Goal: Transaction & Acquisition: Purchase product/service

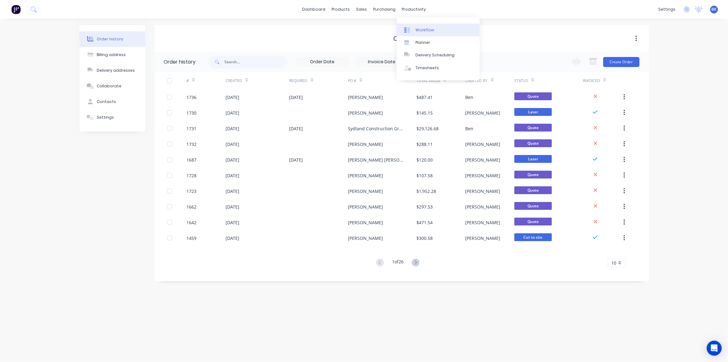
click at [415, 32] on div "Workflow" at bounding box center [424, 30] width 19 height 6
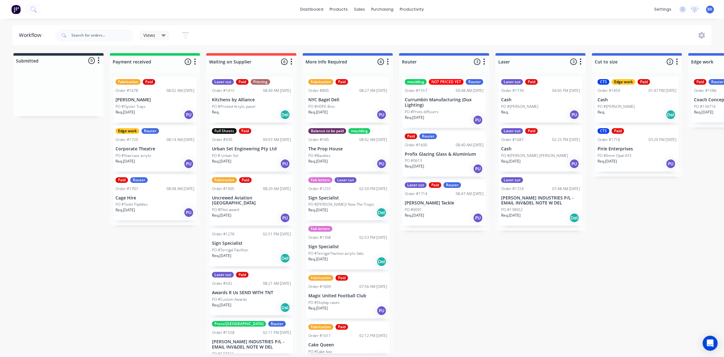
drag, startPoint x: 462, startPoint y: 161, endPoint x: 500, endPoint y: 158, distance: 37.7
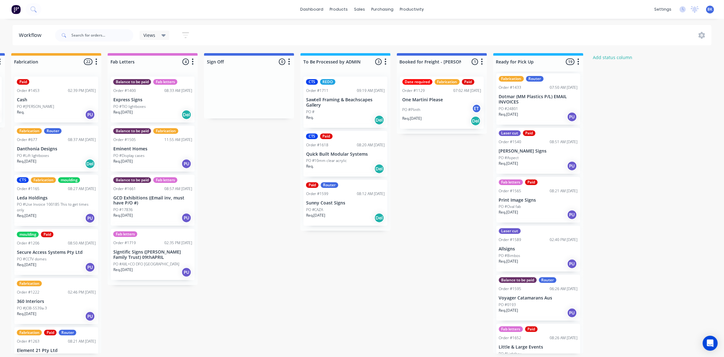
scroll to position [421, 0]
click at [543, 197] on p "Print Image Signs" at bounding box center [538, 199] width 79 height 5
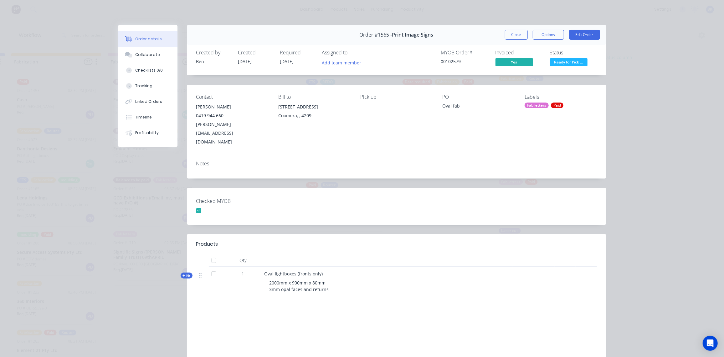
scroll to position [0, 773]
click at [514, 35] on button "Close" at bounding box center [516, 35] width 23 height 10
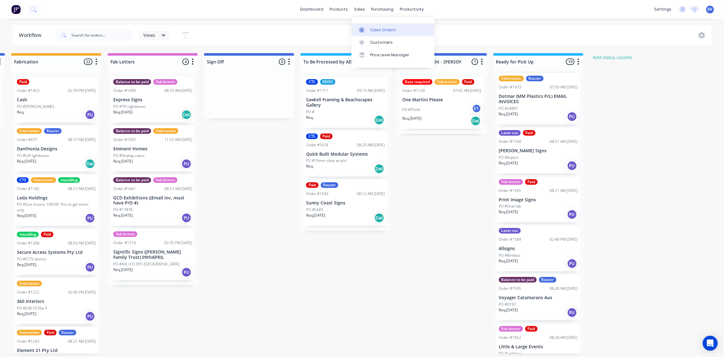
click at [367, 26] on link "Sales Orders" at bounding box center [392, 29] width 83 height 13
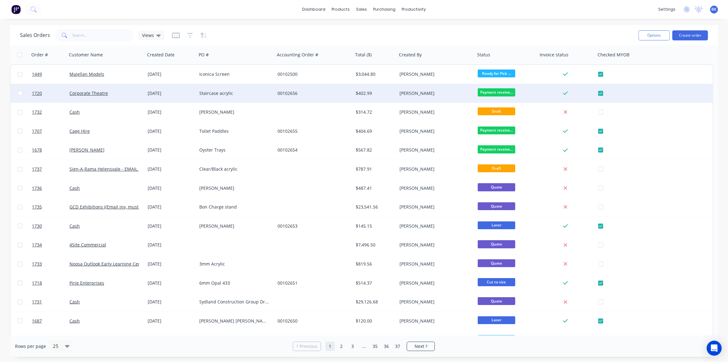
click at [306, 91] on div "00102656" at bounding box center [311, 93] width 69 height 6
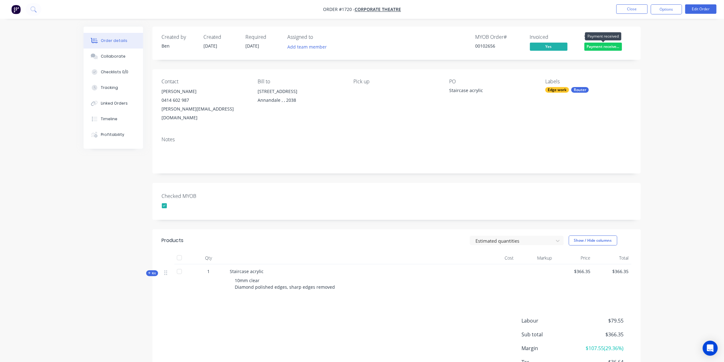
click at [613, 46] on span "Payment receive..." at bounding box center [603, 47] width 38 height 8
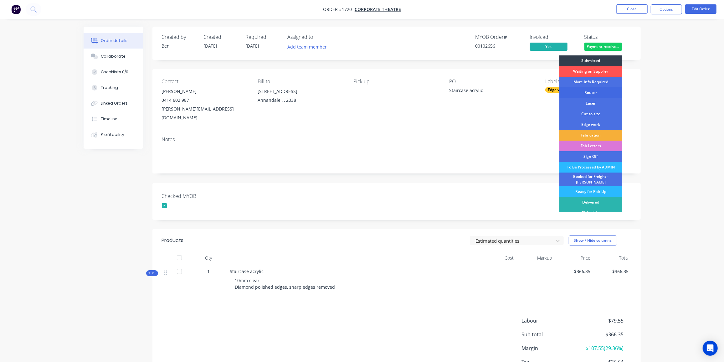
click at [597, 94] on div "Router" at bounding box center [590, 92] width 63 height 11
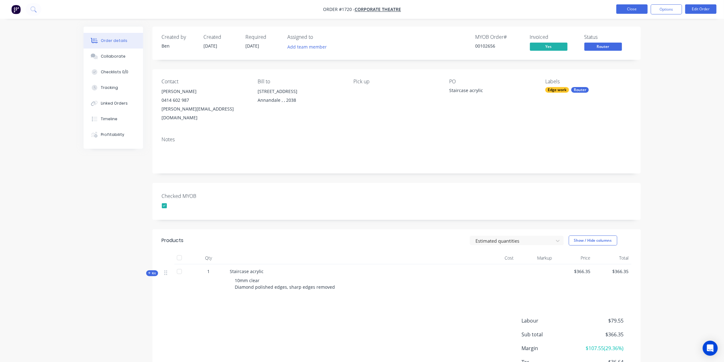
click at [628, 11] on button "Close" at bounding box center [631, 8] width 31 height 9
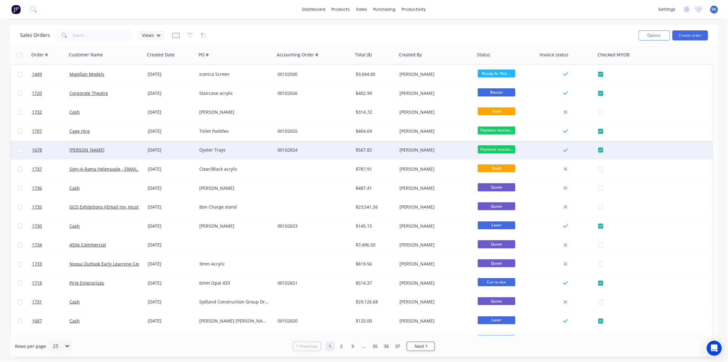
click at [505, 150] on span "Payment receive..." at bounding box center [497, 149] width 38 height 8
click at [412, 145] on div "[PERSON_NAME]" at bounding box center [436, 149] width 78 height 19
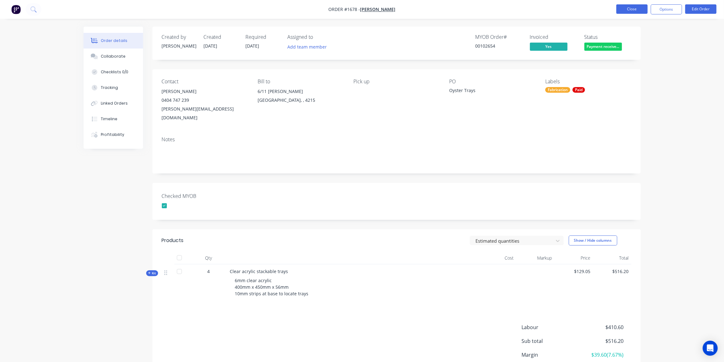
click at [627, 7] on button "Close" at bounding box center [631, 8] width 31 height 9
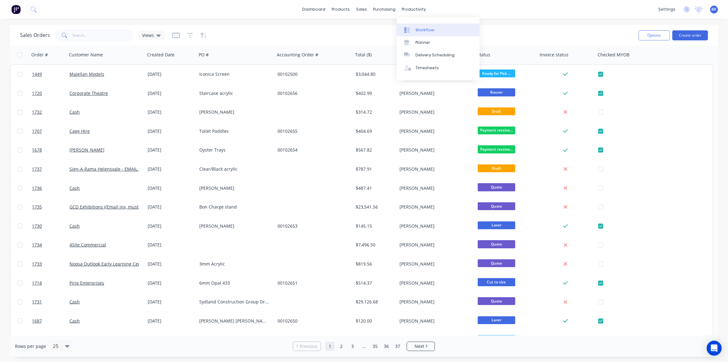
click at [428, 29] on div "Workflow" at bounding box center [424, 30] width 19 height 6
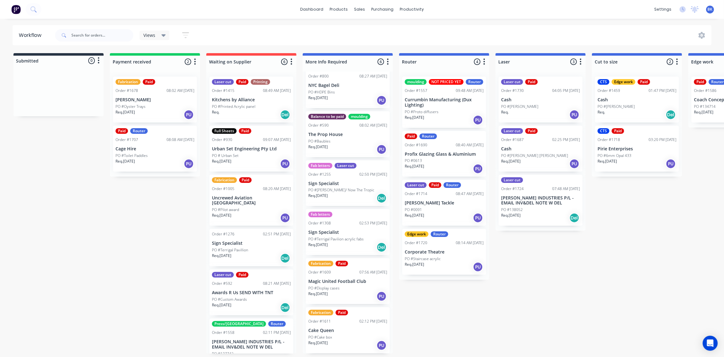
click at [158, 98] on p "[PERSON_NAME]" at bounding box center [154, 99] width 79 height 5
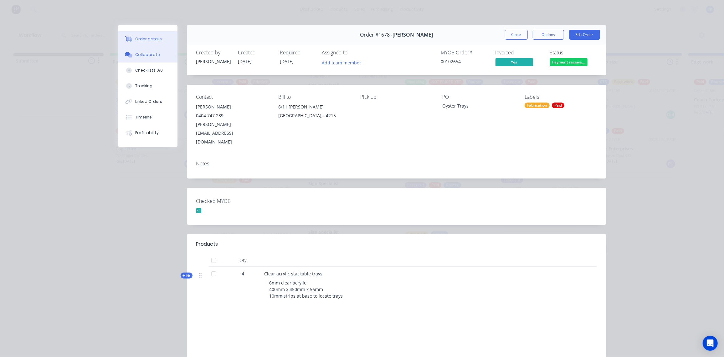
click at [145, 57] on div "Collaborate" at bounding box center [147, 55] width 25 height 6
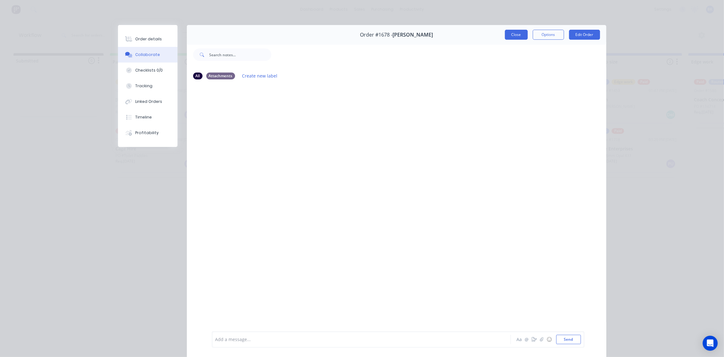
click at [518, 30] on button "Close" at bounding box center [516, 35] width 23 height 10
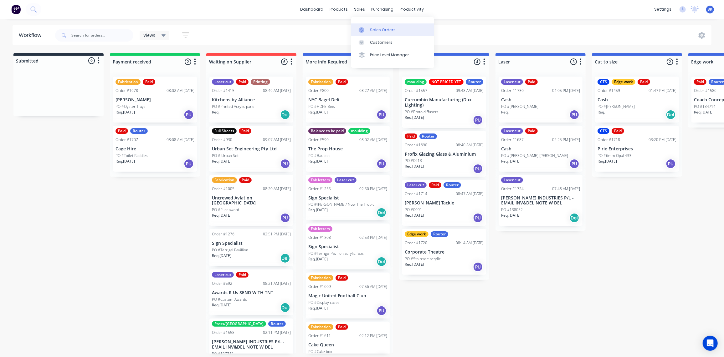
click at [363, 27] on icon at bounding box center [361, 30] width 6 height 6
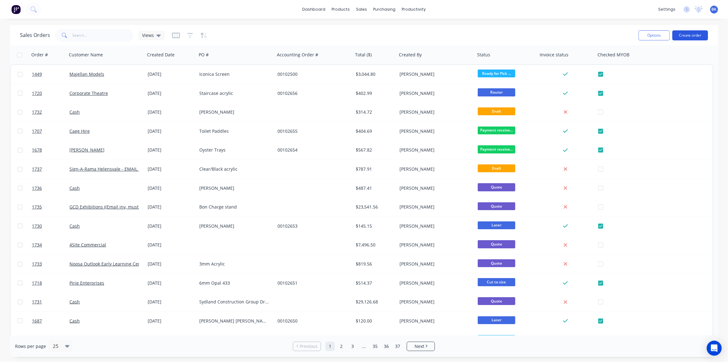
click at [683, 35] on button "Create order" at bounding box center [690, 35] width 36 height 10
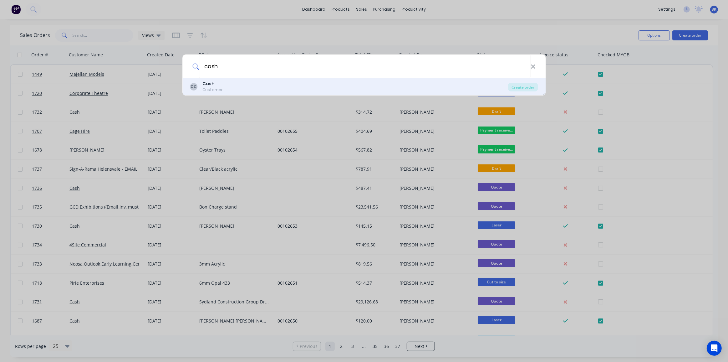
type input "cash"
click at [211, 85] on b "Cash" at bounding box center [208, 83] width 12 height 6
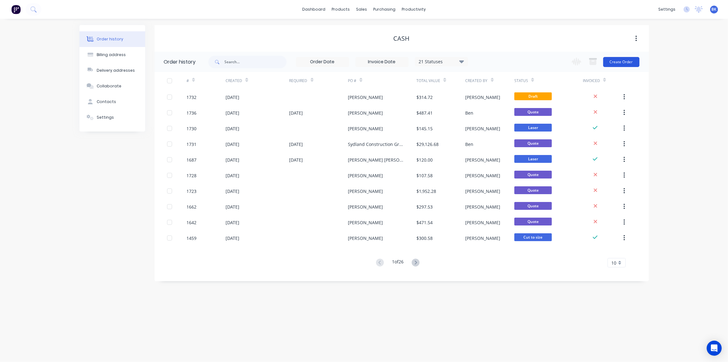
click at [619, 60] on button "Create Order" at bounding box center [621, 62] width 36 height 10
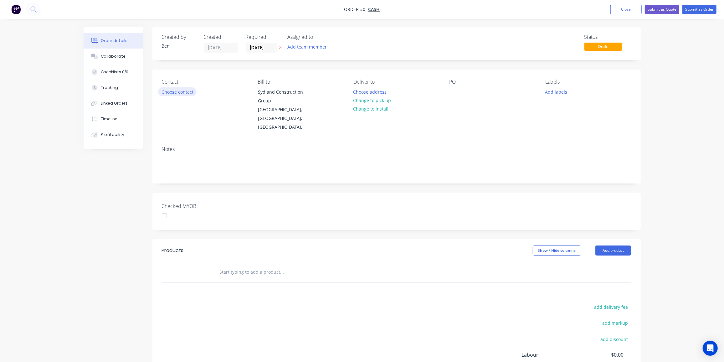
click at [190, 94] on button "Choose contact" at bounding box center [177, 91] width 38 height 8
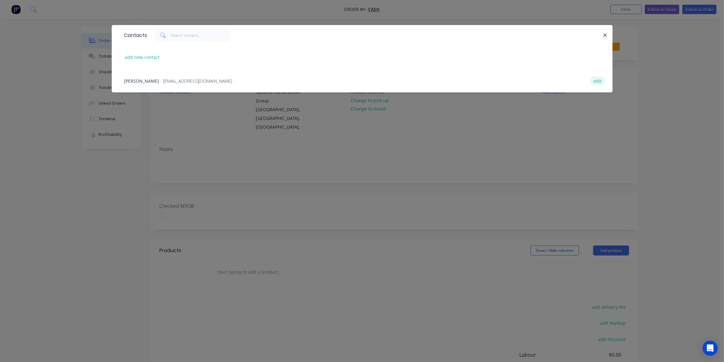
click at [599, 81] on button "edit" at bounding box center [597, 80] width 15 height 8
select select "AU"
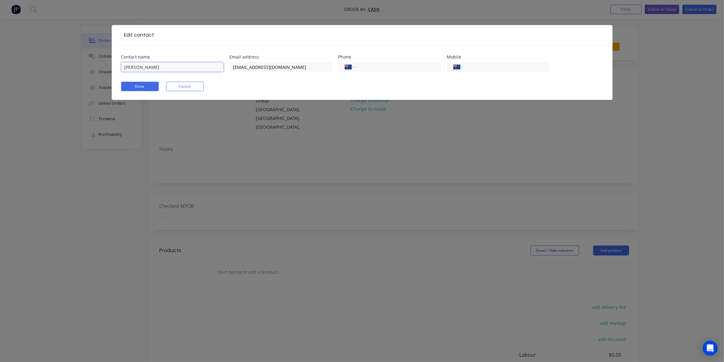
drag, startPoint x: 156, startPoint y: 69, endPoint x: 54, endPoint y: 72, distance: 102.0
click at [54, 72] on div "Edit contact Contact name [PERSON_NAME] Email address [EMAIL_ADDRESS][DOMAIN_NA…" at bounding box center [362, 181] width 724 height 362
paste input "[PERSON_NAME] <[PERSON_NAME][EMAIL_ADDRESS][DOMAIN_NAME]>"
click at [293, 68] on input "[EMAIL_ADDRESS][DOMAIN_NAME]" at bounding box center [281, 66] width 102 height 9
drag, startPoint x: 220, startPoint y: 67, endPoint x: 156, endPoint y: 72, distance: 64.0
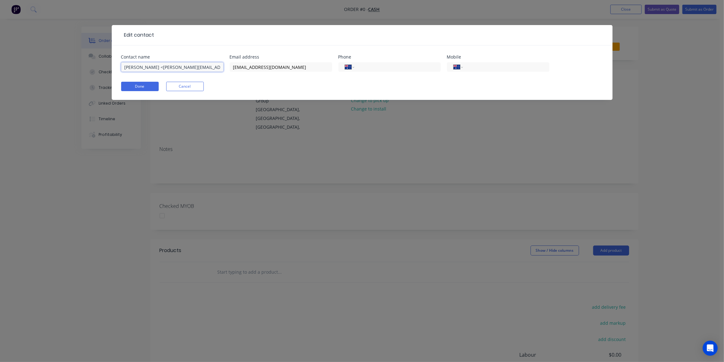
click at [156, 72] on div "[PERSON_NAME] <[PERSON_NAME][EMAIL_ADDRESS][DOMAIN_NAME]>" at bounding box center [172, 70] width 102 height 18
type input "[PERSON_NAME]"
click at [286, 67] on input "[EMAIL_ADDRESS][DOMAIN_NAME]" at bounding box center [281, 66] width 102 height 9
drag, startPoint x: 290, startPoint y: 67, endPoint x: 199, endPoint y: 67, distance: 90.7
click at [199, 67] on div "Contact name [PERSON_NAME] Email address [EMAIL_ADDRESS][DOMAIN_NAME] Phone Int…" at bounding box center [362, 67] width 482 height 24
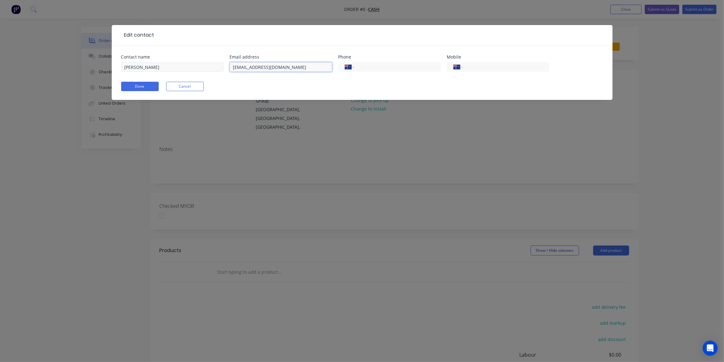
paste input "<[PERSON_NAME][EMAIL_ADDRESS][DOMAIN_NAME]>"
click at [236, 68] on input "<[PERSON_NAME][EMAIL_ADDRESS][DOMAIN_NAME]>" at bounding box center [281, 66] width 102 height 9
click at [314, 65] on input "[PERSON_NAME][EMAIL_ADDRESS][DOMAIN_NAME]>" at bounding box center [281, 66] width 102 height 9
type input "[PERSON_NAME][EMAIL_ADDRESS][DOMAIN_NAME]"
click at [485, 64] on input "tel" at bounding box center [504, 67] width 75 height 7
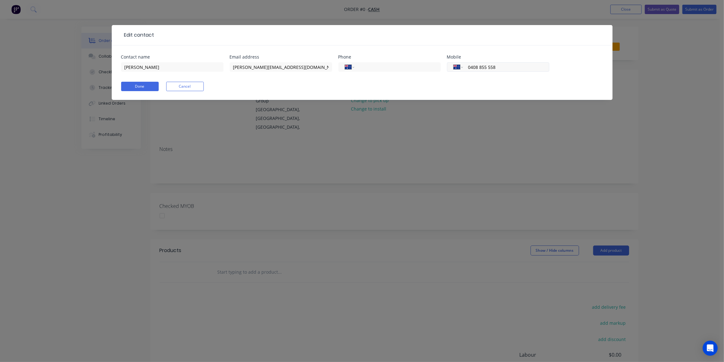
type input "0408 855 558"
click at [145, 86] on button "Done" at bounding box center [140, 86] width 38 height 9
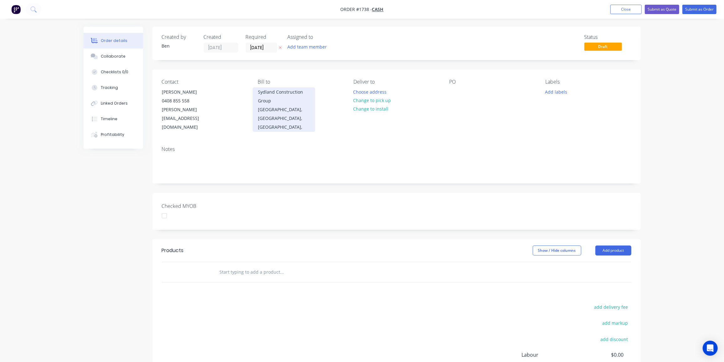
click at [276, 99] on div "Sydland Construction Group" at bounding box center [284, 97] width 52 height 18
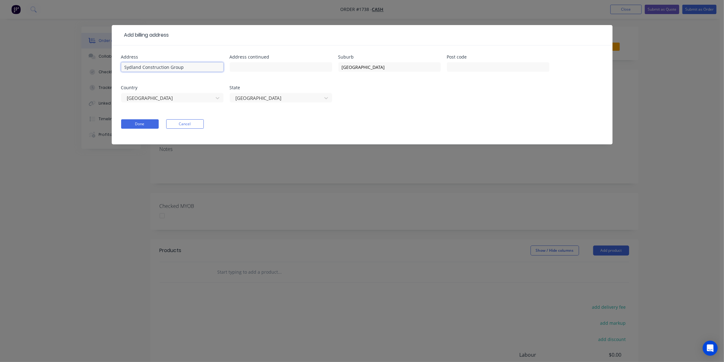
drag, startPoint x: 133, startPoint y: 68, endPoint x: 86, endPoint y: 65, distance: 46.7
click at [86, 65] on div "Add billing address Address Sydland Construction Group Address continued Suburb…" at bounding box center [362, 181] width 724 height 362
drag, startPoint x: 371, startPoint y: 68, endPoint x: 321, endPoint y: 66, distance: 50.7
click at [321, 66] on div "Address Address continued Suburb [GEOGRAPHIC_DATA] Post code Country [GEOGRAPHI…" at bounding box center [362, 82] width 482 height 55
type input "E"
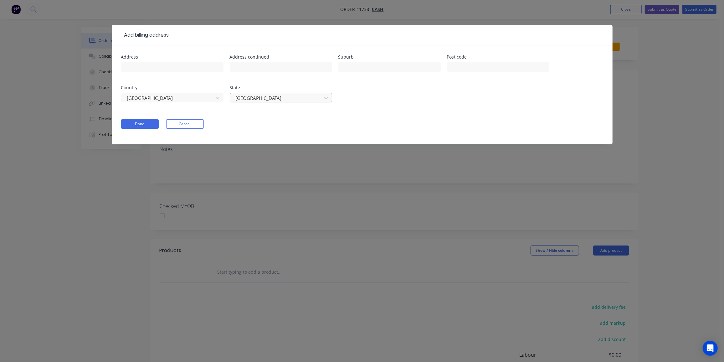
click at [299, 99] on div at bounding box center [277, 98] width 84 height 8
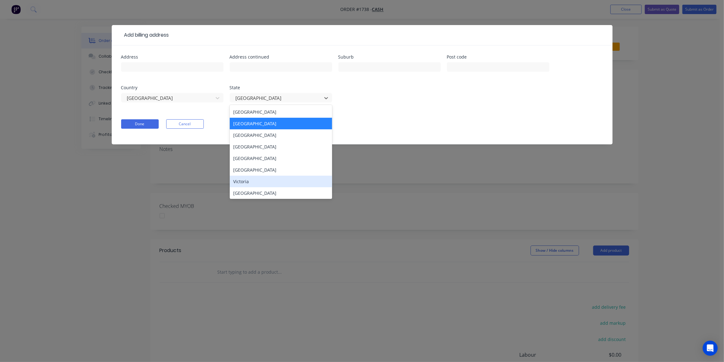
click at [257, 177] on div "Victoria" at bounding box center [281, 181] width 102 height 12
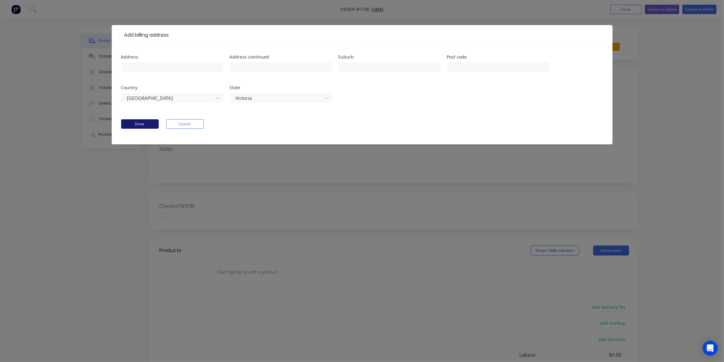
click at [134, 124] on button "Done" at bounding box center [140, 123] width 38 height 9
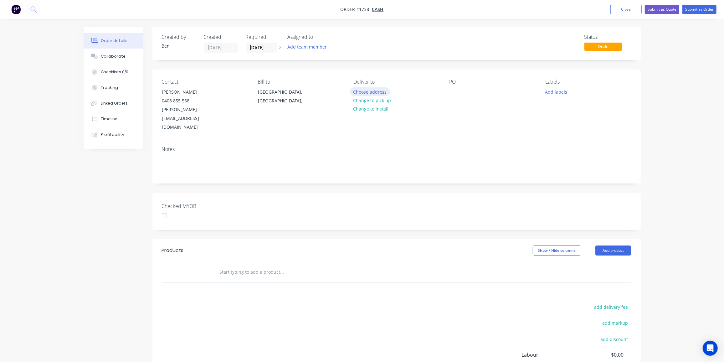
click at [379, 89] on button "Choose address" at bounding box center [370, 91] width 40 height 8
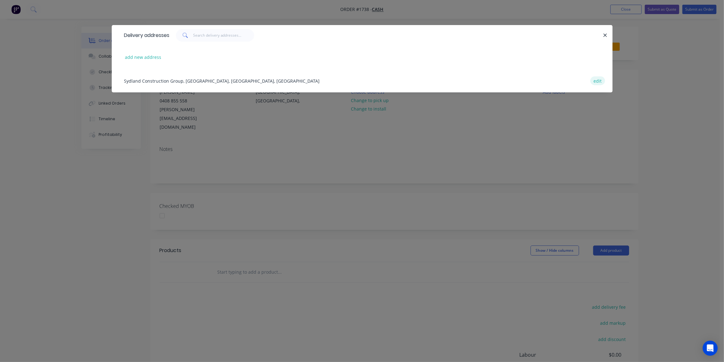
click at [597, 79] on button "edit" at bounding box center [597, 80] width 15 height 8
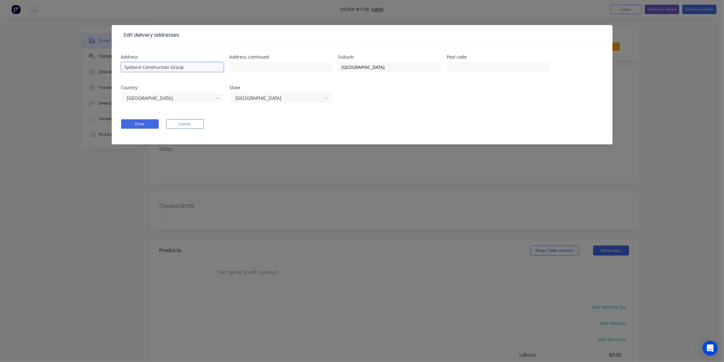
drag, startPoint x: 210, startPoint y: 63, endPoint x: 45, endPoint y: 61, distance: 165.5
click at [45, 61] on div "Edit delivery addresses Address Sydland Construction Group Address continued Su…" at bounding box center [362, 181] width 724 height 362
click at [199, 67] on input "Sydland Construction Group" at bounding box center [172, 66] width 102 height 9
drag, startPoint x: 199, startPoint y: 67, endPoint x: 32, endPoint y: 62, distance: 166.8
click at [32, 62] on div "Edit delivery addresses Address Sydland Construction Group Address continued Su…" at bounding box center [362, 181] width 724 height 362
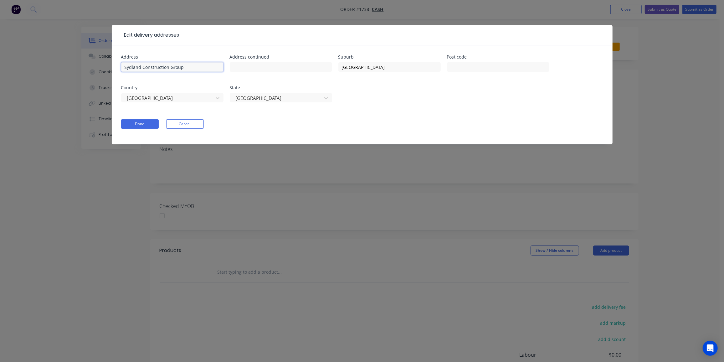
paste input "[PERSON_NAME] <[PERSON_NAME][EMAIL_ADDRESS][DOMAIN_NAME]>"
drag, startPoint x: 157, startPoint y: 66, endPoint x: 277, endPoint y: 70, distance: 119.3
click at [277, 70] on div "Address [PERSON_NAME] <[EMAIL_ADDRESS][DOMAIN_NAME]> Address continued Suburb […" at bounding box center [362, 82] width 482 height 55
type input "[PERSON_NAME]"
drag, startPoint x: 359, startPoint y: 64, endPoint x: 329, endPoint y: 68, distance: 30.3
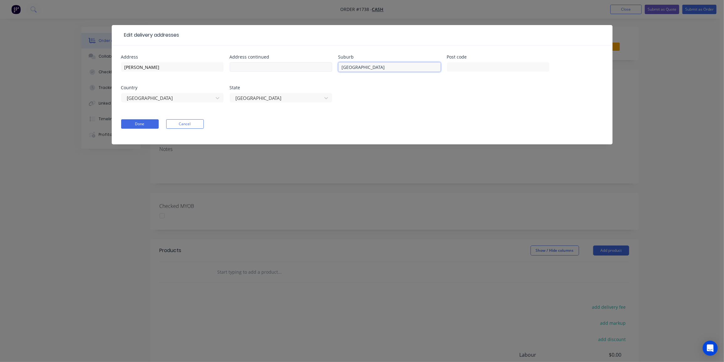
click at [330, 68] on div "Address [PERSON_NAME] Address continued Suburb [GEOGRAPHIC_DATA] Post code Coun…" at bounding box center [362, 82] width 482 height 55
type input "[GEOGRAPHIC_DATA]"
click at [499, 67] on input "text" at bounding box center [498, 66] width 102 height 9
type input "3002"
click at [279, 99] on div at bounding box center [277, 98] width 84 height 8
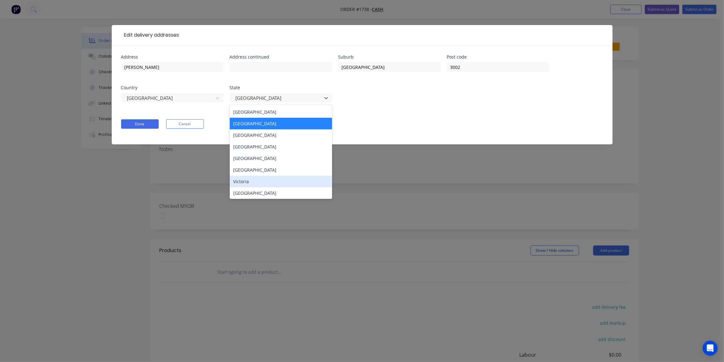
click at [253, 180] on div "Victoria" at bounding box center [281, 181] width 102 height 12
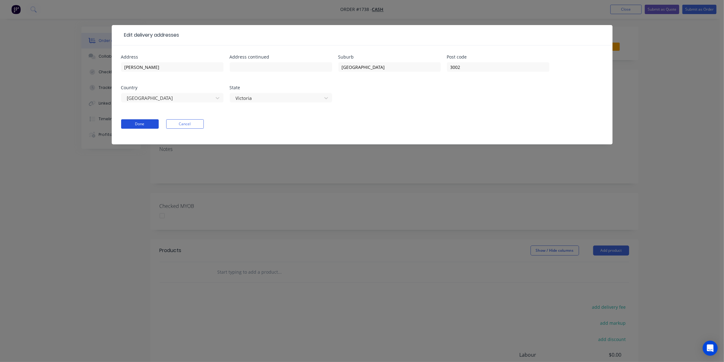
click at [137, 125] on button "Done" at bounding box center [140, 123] width 38 height 9
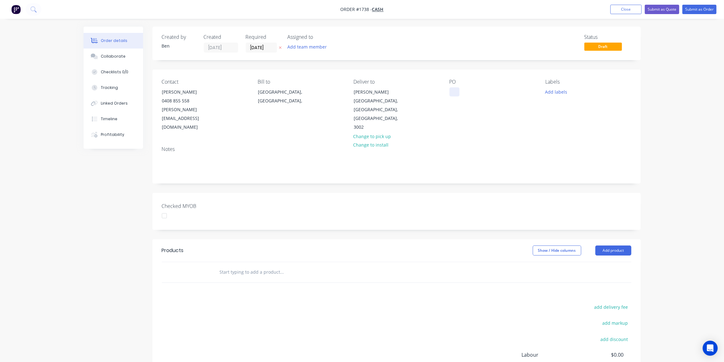
click at [452, 89] on div at bounding box center [454, 91] width 10 height 9
paste div
drag, startPoint x: 487, startPoint y: 113, endPoint x: 589, endPoint y: 104, distance: 102.6
click at [487, 113] on div "PO [PERSON_NAME]" at bounding box center [492, 105] width 86 height 53
click at [563, 92] on button "Add labels" at bounding box center [556, 91] width 29 height 8
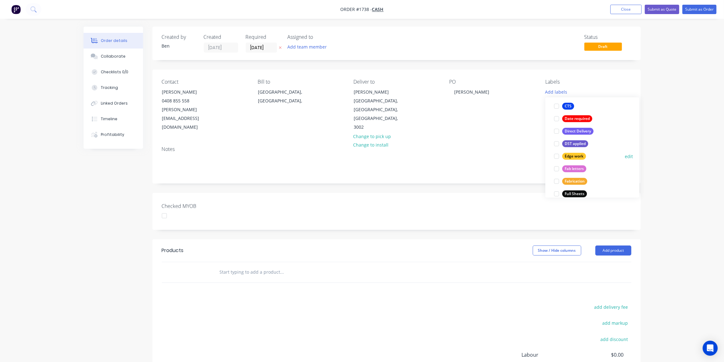
scroll to position [92, 0]
click at [576, 154] on div "Edge work" at bounding box center [574, 155] width 24 height 7
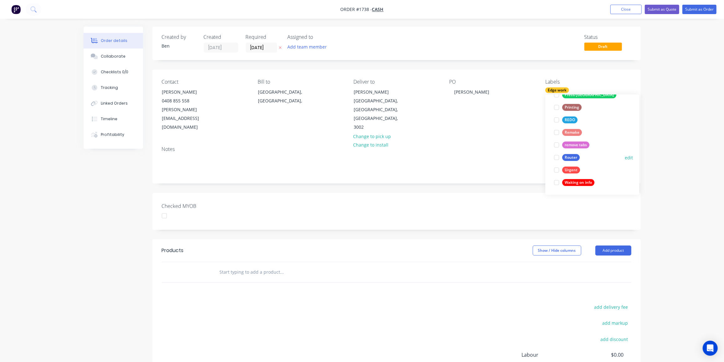
click at [575, 155] on div "Router" at bounding box center [571, 157] width 18 height 7
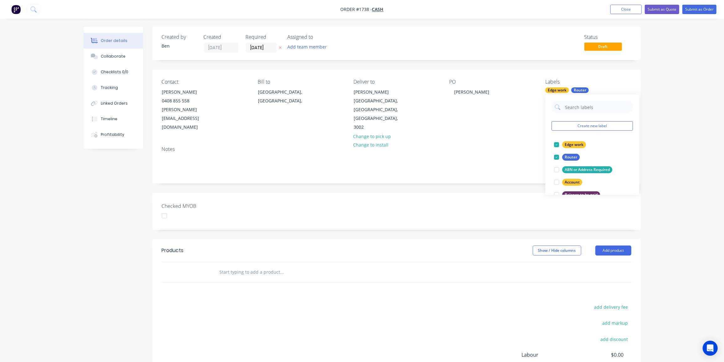
click at [294, 303] on div "add delivery fee add markup add discount Labour $0.00 Sub total $0.00 Margin $0…" at bounding box center [396, 363] width 469 height 121
click at [268, 266] on input "text" at bounding box center [281, 272] width 125 height 13
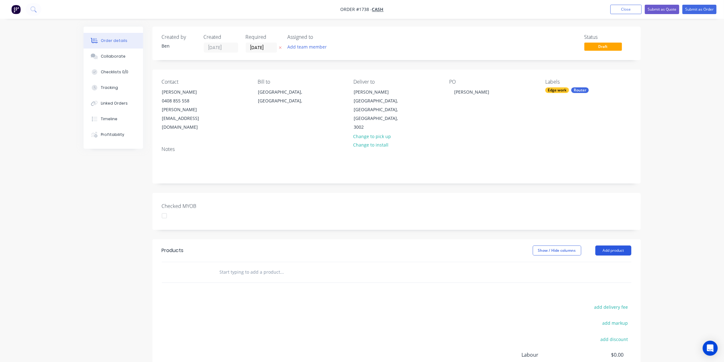
click at [626, 245] on button "Add product" at bounding box center [613, 250] width 36 height 10
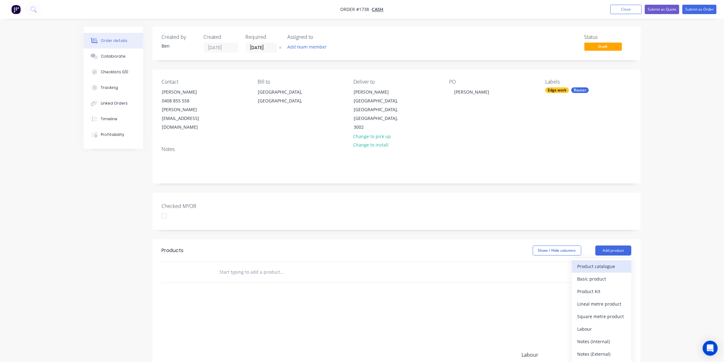
click at [596, 262] on div "Product catalogue" at bounding box center [601, 266] width 48 height 9
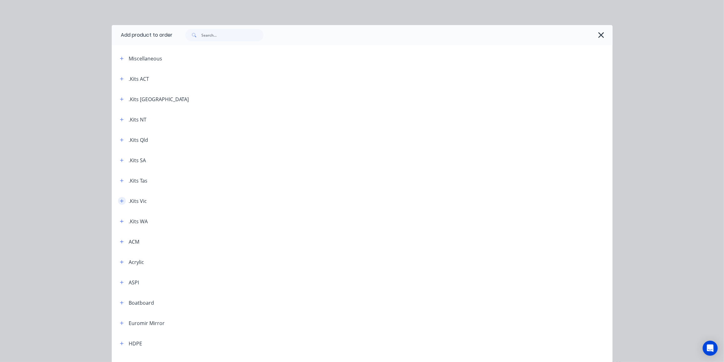
click at [120, 202] on icon "button" at bounding box center [122, 201] width 4 height 4
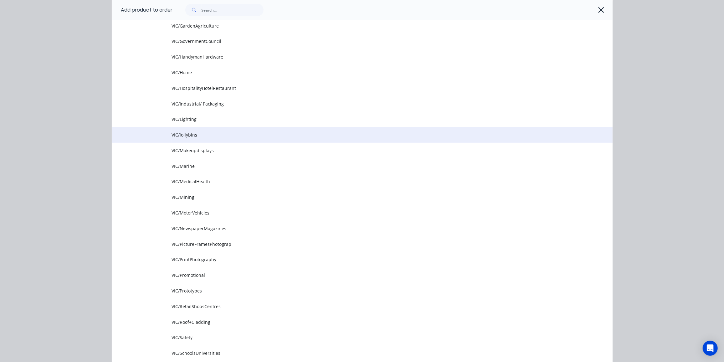
scroll to position [458, 0]
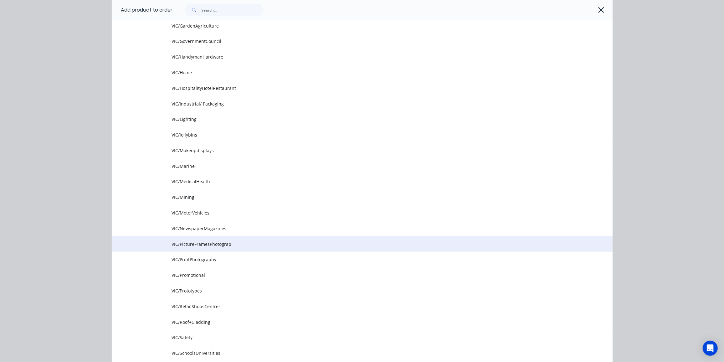
click at [264, 249] on td "VIC/PictureFramesPhotograp" at bounding box center [392, 244] width 440 height 16
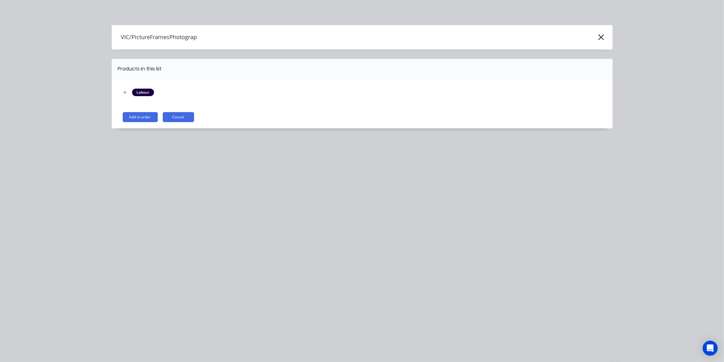
scroll to position [0, 0]
click at [145, 114] on button "Add to order" at bounding box center [140, 117] width 35 height 10
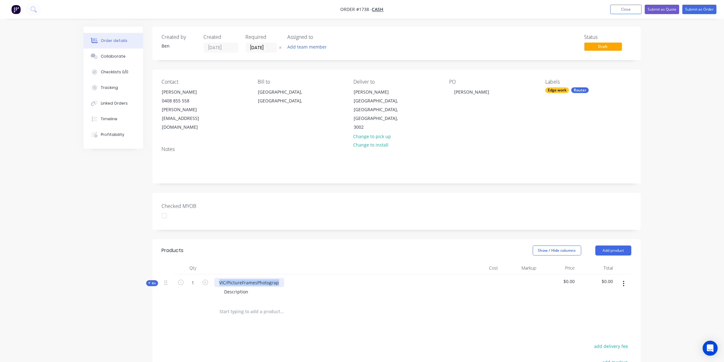
drag, startPoint x: 279, startPoint y: 264, endPoint x: 211, endPoint y: 266, distance: 68.5
click at [211, 274] on div "Kit 1 VIC/PictureFramesPhotograp Description $0.00 $0.00" at bounding box center [396, 287] width 469 height 27
click at [204, 279] on icon "button" at bounding box center [205, 282] width 6 height 6
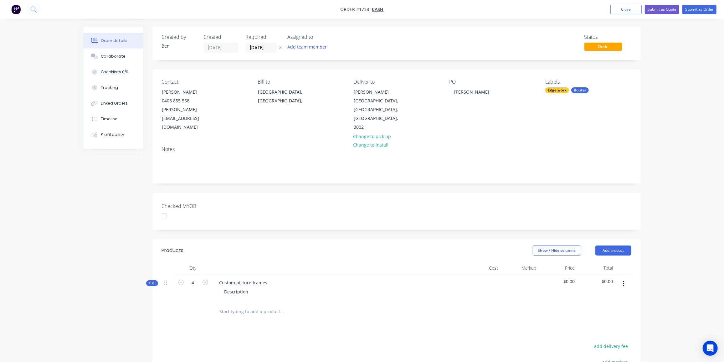
drag, startPoint x: 180, startPoint y: 265, endPoint x: 213, endPoint y: 267, distance: 33.5
click at [180, 279] on icon "button" at bounding box center [181, 282] width 6 height 6
type input "3"
click at [249, 287] on div "Description" at bounding box center [236, 291] width 34 height 9
drag, startPoint x: 250, startPoint y: 273, endPoint x: 178, endPoint y: 278, distance: 72.5
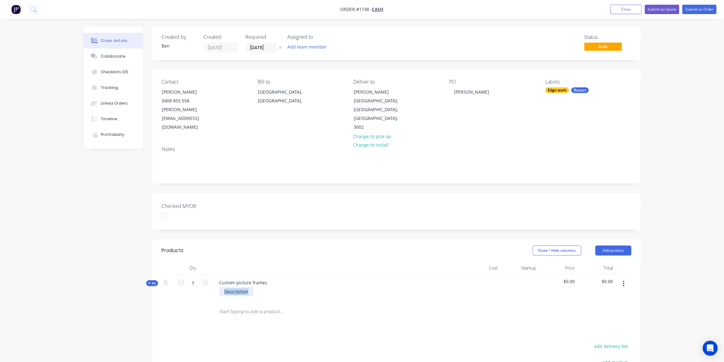
click at [178, 278] on div "Kit 3 Custom picture frames Description $0.00 $0.00" at bounding box center [396, 287] width 469 height 27
click at [264, 287] on div "15mm clear acrylic 410mm x 260mm" at bounding box center [243, 295] width 49 height 16
click at [267, 287] on div "15mm clear acrylic (2 panels per frame) 410mm x 260mm" at bounding box center [265, 295] width 93 height 16
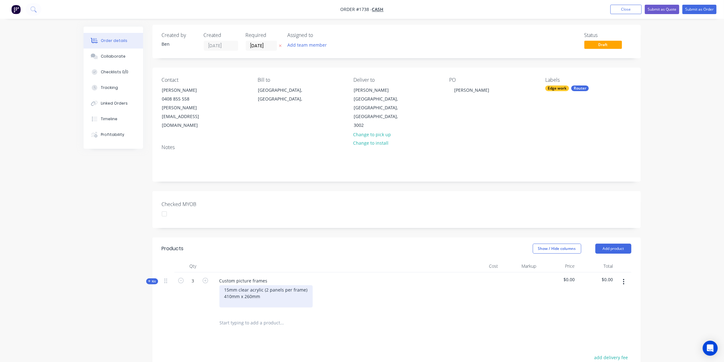
scroll to position [2, 0]
drag, startPoint x: 285, startPoint y: 282, endPoint x: 273, endPoint y: 288, distance: 12.7
click at [273, 288] on div "15mm clear acrylic (2 panels per frame) 410mm x 260mm 12mm dia x 5mm silver Neo" at bounding box center [265, 296] width 93 height 22
click at [144, 292] on div "Created by [PERSON_NAME] Created [DATE] Required [DATE] Assigned to Add team me…" at bounding box center [362, 259] width 557 height 468
click at [150, 279] on icon "button" at bounding box center [149, 280] width 3 height 3
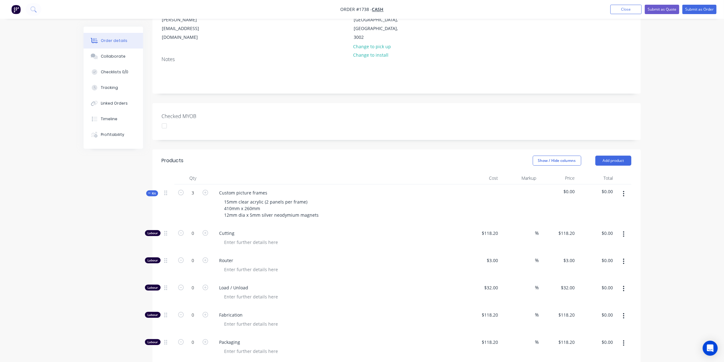
scroll to position [90, 0]
click at [191, 255] on input "0" at bounding box center [193, 259] width 16 height 9
type input "12"
type input "$36.00"
click at [193, 282] on input "0" at bounding box center [193, 286] width 16 height 9
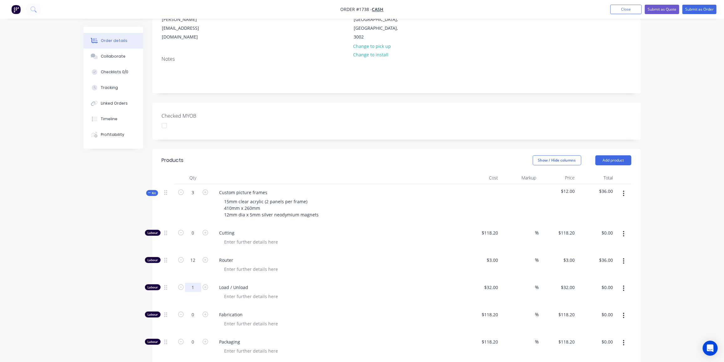
type input "1"
type input "$32.00"
click at [195, 310] on input "0" at bounding box center [193, 314] width 16 height 9
type input "1"
type input "$118.20"
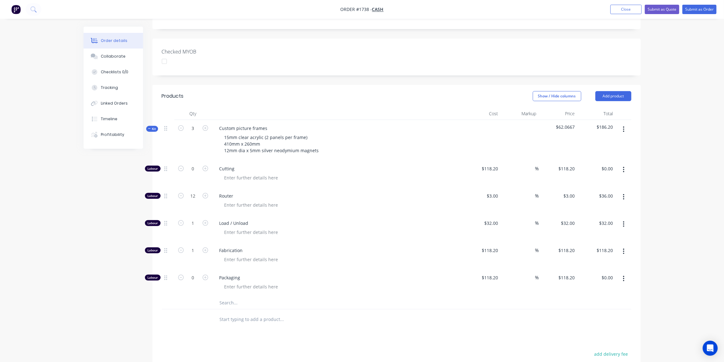
scroll to position [155, 0]
click at [238, 296] on input "text" at bounding box center [281, 302] width 125 height 13
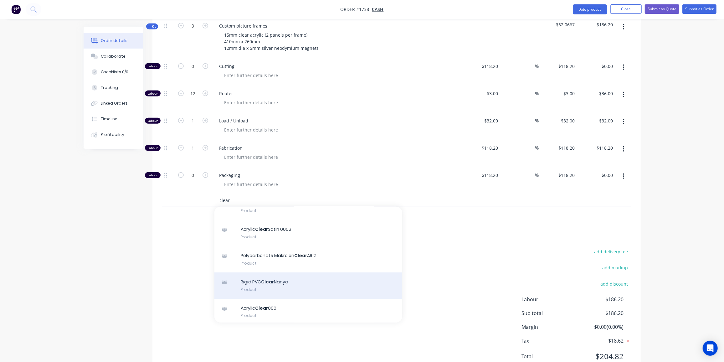
scroll to position [64, 0]
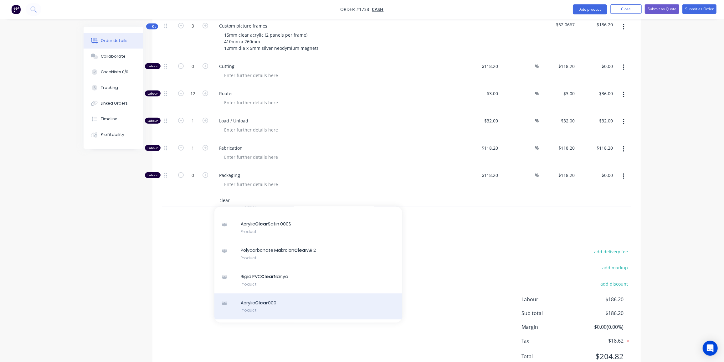
type input "clear"
click at [282, 293] on div "Acrylic Clear 000 Product" at bounding box center [308, 306] width 188 height 26
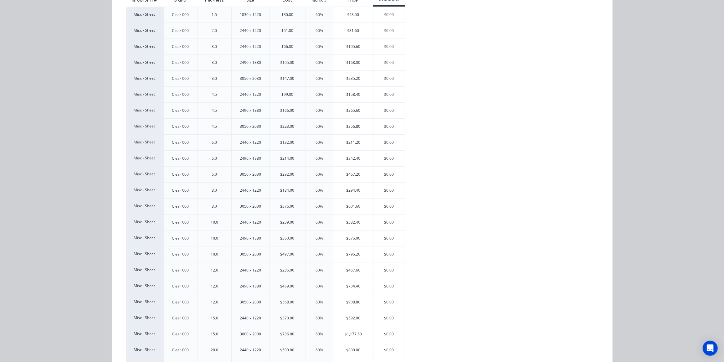
scroll to position [89, 0]
click at [349, 320] on div "$592.00" at bounding box center [353, 318] width 40 height 16
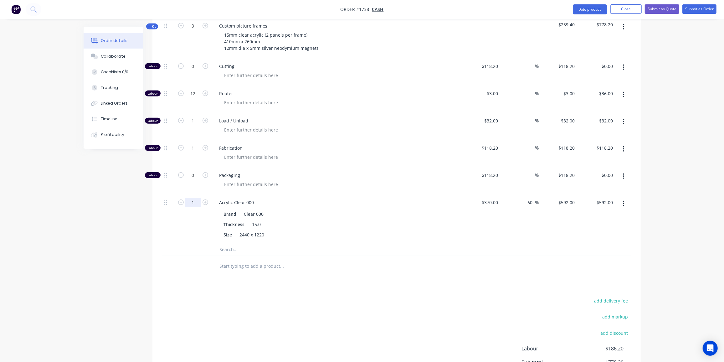
click at [187, 198] on input "1" at bounding box center [193, 202] width 16 height 9
type input "0.4"
type input "$236.80"
click at [96, 278] on div "Created by [PERSON_NAME] Created [DATE] Required [DATE] Assigned to Add team me…" at bounding box center [362, 103] width 557 height 666
click at [249, 243] on input "text" at bounding box center [281, 249] width 125 height 13
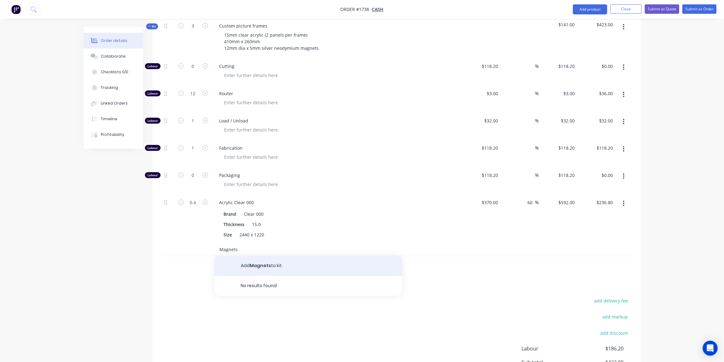
type input "Magnets"
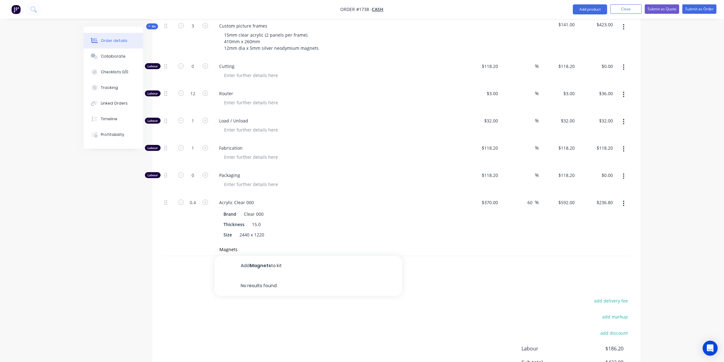
drag, startPoint x: 255, startPoint y: 242, endPoint x: 384, endPoint y: 211, distance: 132.8
click at [259, 256] on button "Add Magnets to kit" at bounding box center [308, 266] width 188 height 20
click at [500, 247] on div "$0.00" at bounding box center [493, 251] width 14 height 9
type input "$25.00"
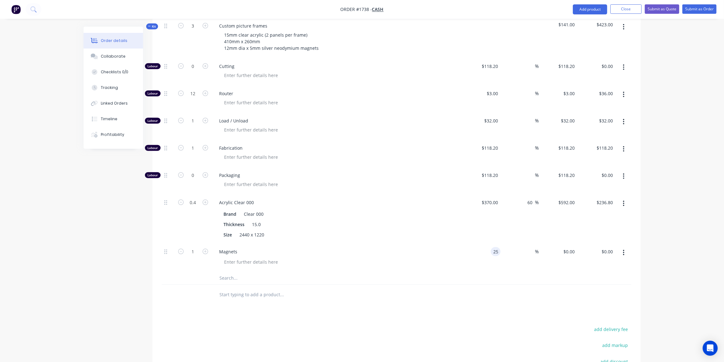
type input "$25.00"
click at [495, 247] on input "25" at bounding box center [491, 251] width 17 height 9
type input "$80.00"
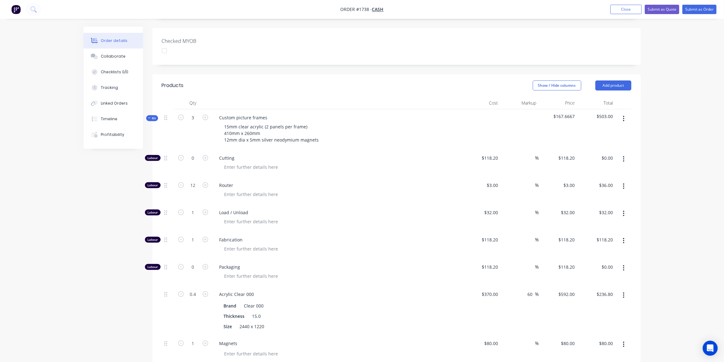
scroll to position [165, 0]
click at [153, 116] on span "Kit" at bounding box center [152, 118] width 8 height 5
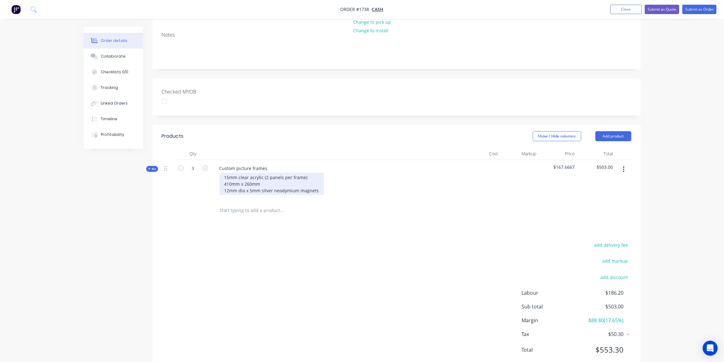
click at [318, 173] on div "15mm clear acrylic (2 panels per frame) 410mm x 260mm 12mm dia x 5mm silver neo…" at bounding box center [271, 184] width 104 height 22
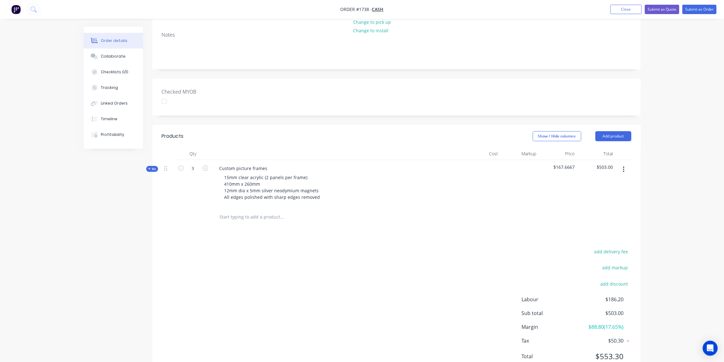
drag, startPoint x: 259, startPoint y: 245, endPoint x: 258, endPoint y: 239, distance: 6.3
click at [260, 247] on div "add delivery fee add markup add discount Labour $186.20 Sub total $503.00 Margi…" at bounding box center [396, 307] width 469 height 121
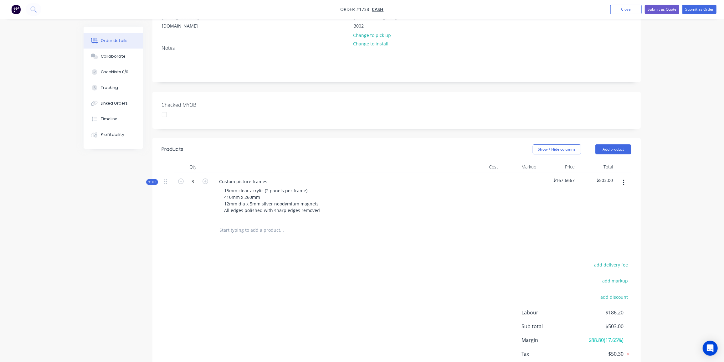
scroll to position [101, 0]
click at [183, 260] on div "add delivery fee add markup add discount Labour $186.20 Sub total $503.00 Margi…" at bounding box center [396, 320] width 469 height 121
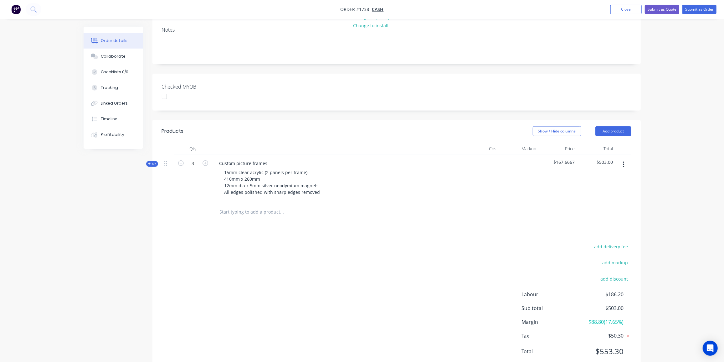
scroll to position [121, 0]
click at [623, 241] on button "add delivery fee" at bounding box center [611, 245] width 40 height 8
type input "50"
click at [236, 271] on div "Delivery fee Delivery fee Delivery fee name (Optional) 50 50 $0 add markup add …" at bounding box center [396, 301] width 469 height 119
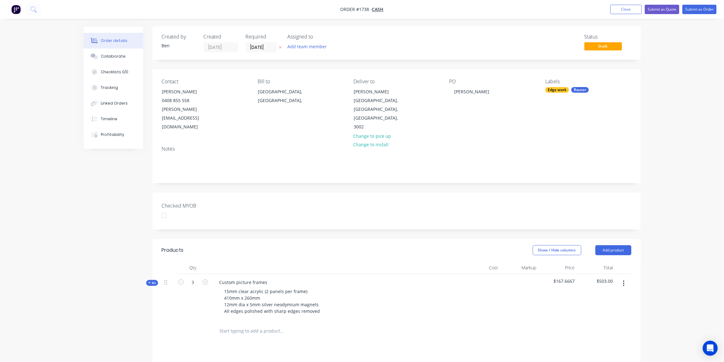
scroll to position [0, 0]
click at [671, 10] on button "Submit as Quote" at bounding box center [661, 9] width 34 height 9
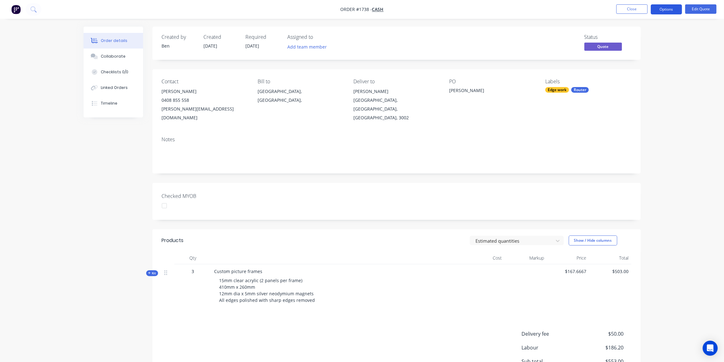
click at [665, 10] on button "Options" at bounding box center [665, 9] width 31 height 10
click at [634, 35] on div "Quote" at bounding box center [647, 37] width 58 height 9
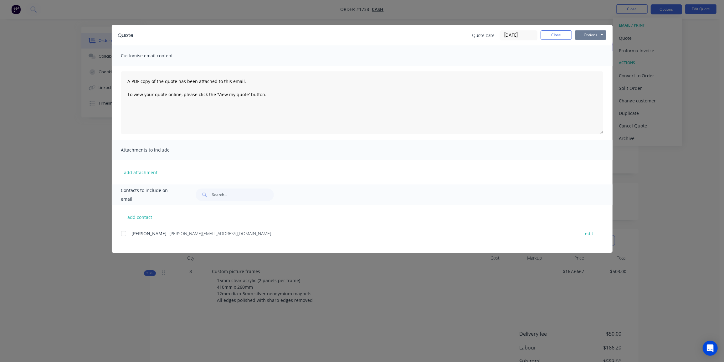
click at [587, 35] on button "Options" at bounding box center [590, 34] width 31 height 9
click at [588, 44] on button "Preview" at bounding box center [595, 46] width 40 height 10
click at [125, 231] on div at bounding box center [123, 233] width 13 height 13
click at [598, 35] on button "Options" at bounding box center [590, 34] width 31 height 9
click at [590, 66] on button "Email" at bounding box center [595, 67] width 40 height 10
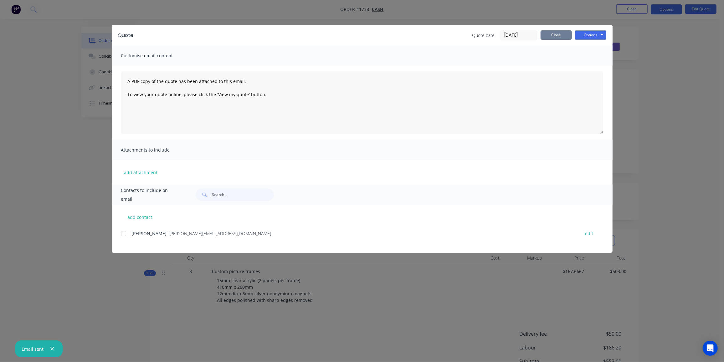
drag, startPoint x: 562, startPoint y: 36, endPoint x: 613, endPoint y: 4, distance: 59.6
click at [562, 36] on button "Close" at bounding box center [555, 34] width 31 height 9
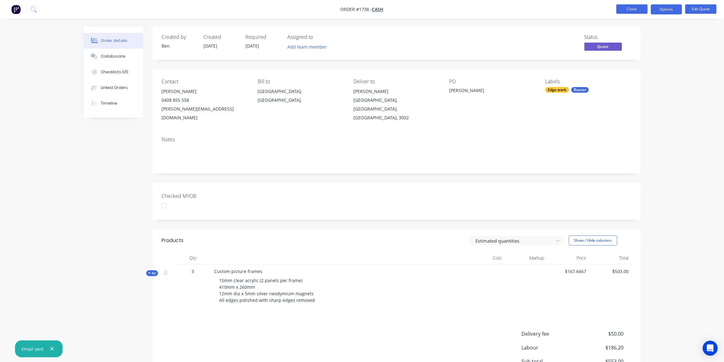
click at [634, 9] on button "Close" at bounding box center [631, 8] width 31 height 9
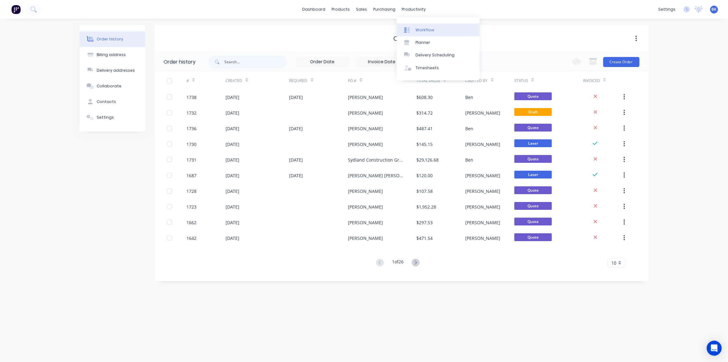
click at [417, 29] on div "Workflow" at bounding box center [424, 30] width 19 height 6
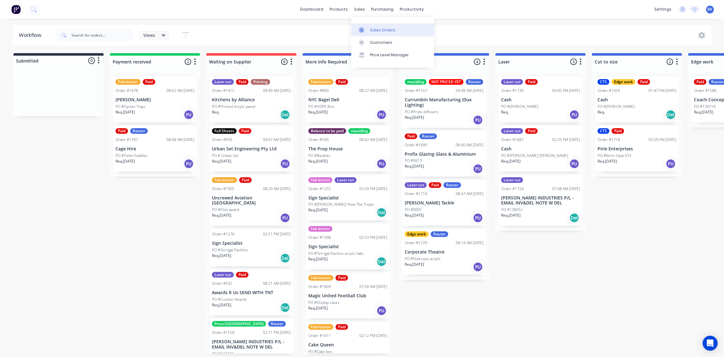
click at [364, 25] on link "Sales Orders" at bounding box center [392, 29] width 83 height 13
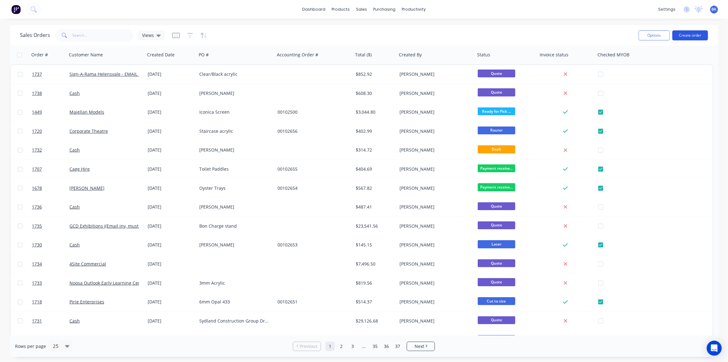
click at [691, 34] on button "Create order" at bounding box center [690, 35] width 36 height 10
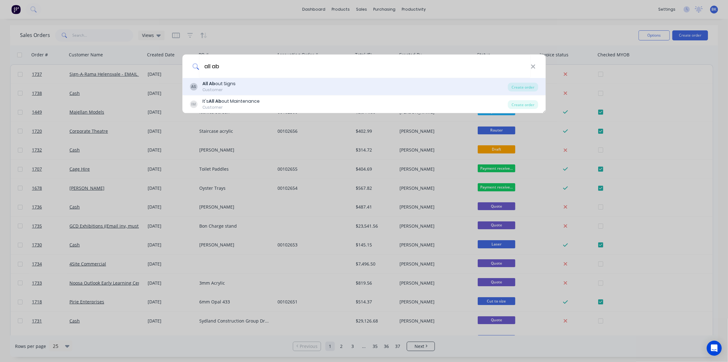
type input "all ab"
click at [282, 84] on div "AS All Ab out Signs Customer" at bounding box center [349, 86] width 318 height 12
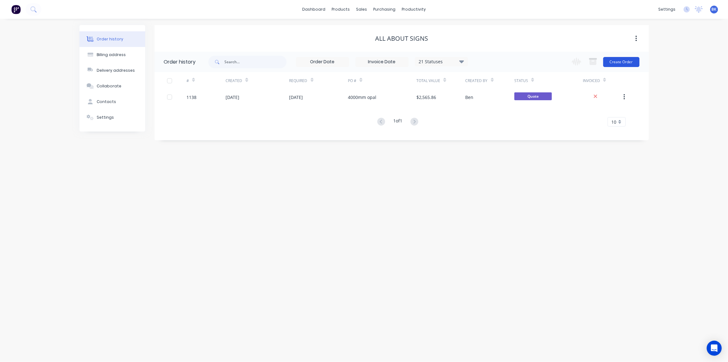
click at [621, 60] on button "Create Order" at bounding box center [621, 62] width 36 height 10
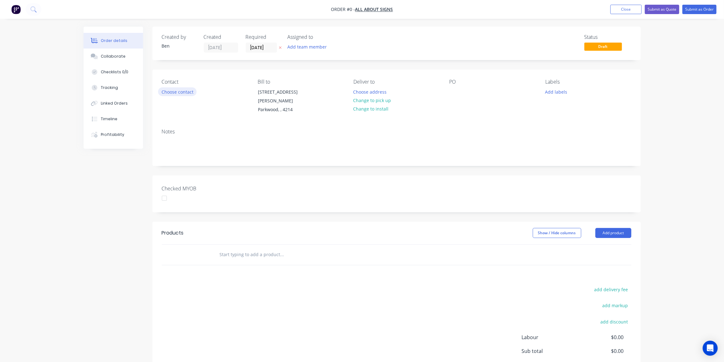
click at [166, 91] on button "Choose contact" at bounding box center [177, 91] width 38 height 8
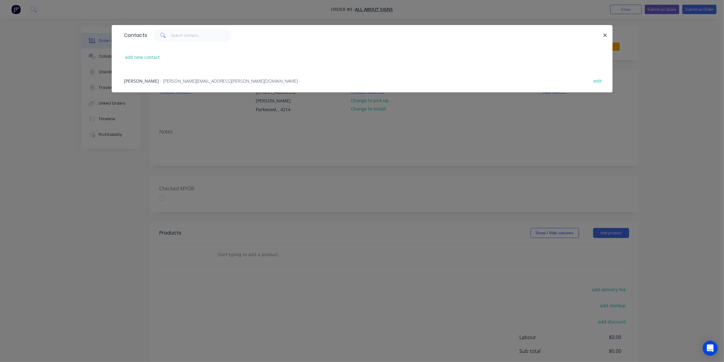
click at [160, 81] on span "- [PERSON_NAME][EMAIL_ADDRESS][PERSON_NAME][DOMAIN_NAME] -" at bounding box center [230, 81] width 140 height 6
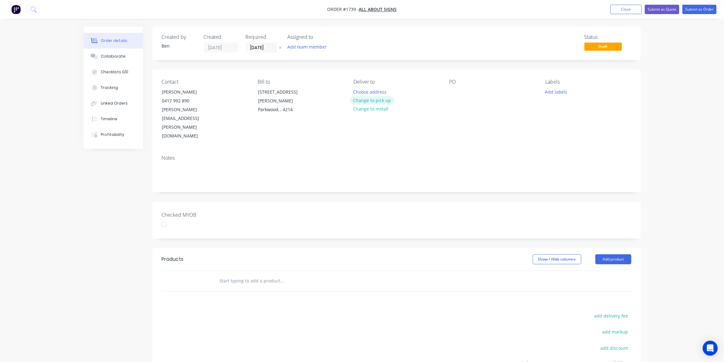
click at [375, 97] on button "Change to pick up" at bounding box center [372, 100] width 44 height 8
click at [452, 90] on div at bounding box center [454, 91] width 10 height 9
click at [556, 93] on button "Add labels" at bounding box center [556, 91] width 29 height 8
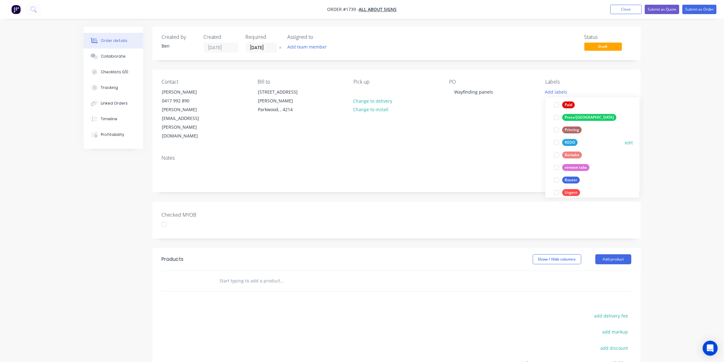
scroll to position [262, 0]
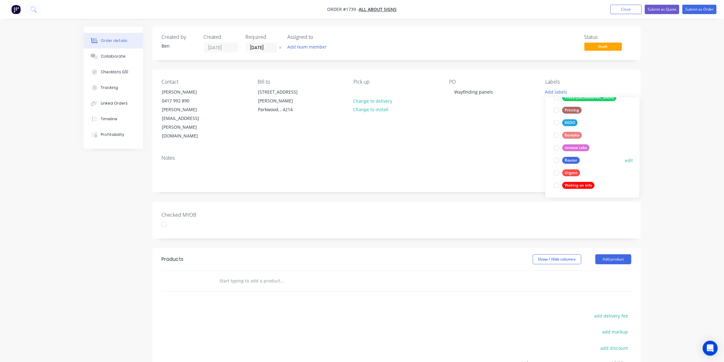
click at [572, 160] on div "Router" at bounding box center [571, 160] width 18 height 7
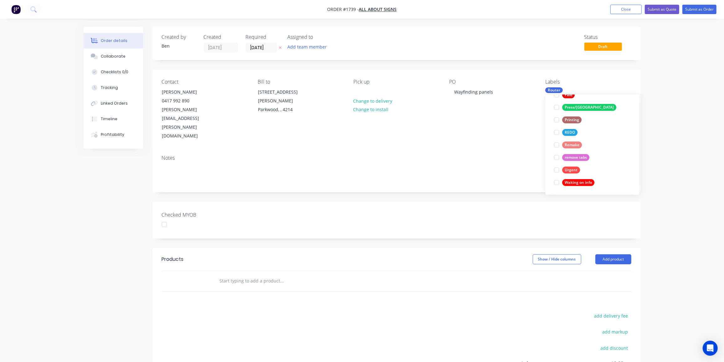
scroll to position [0, 0]
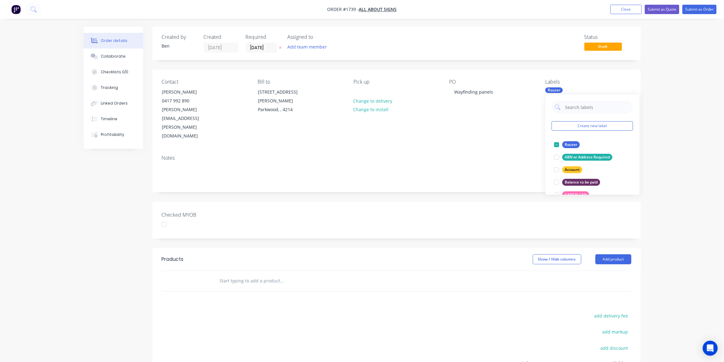
click at [233, 274] on input "text" at bounding box center [281, 280] width 125 height 13
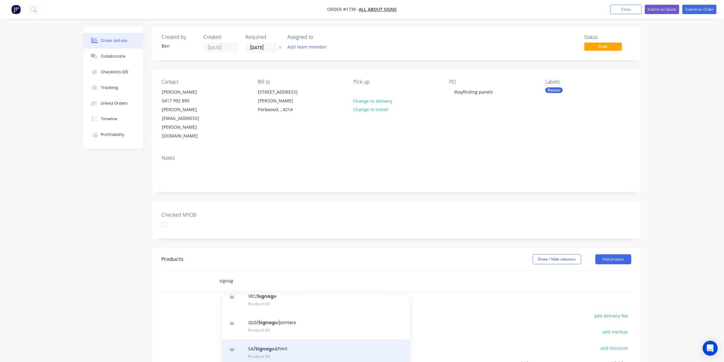
scroll to position [80, 0]
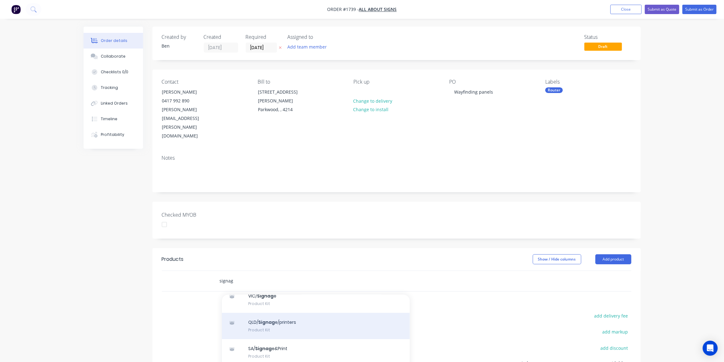
type input "signag"
click at [272, 313] on div "QLD/ Signag e/printers Product Kit" at bounding box center [316, 326] width 188 height 26
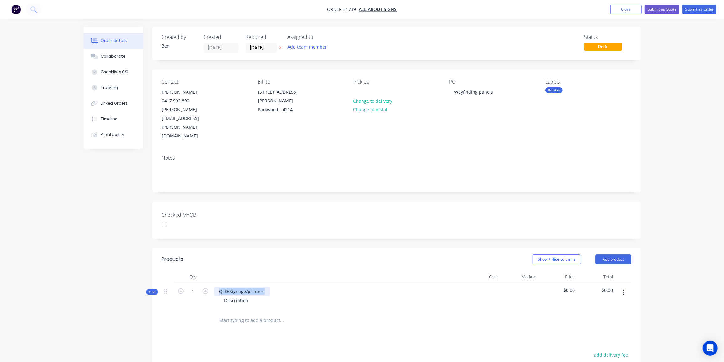
drag, startPoint x: 265, startPoint y: 266, endPoint x: 210, endPoint y: 264, distance: 55.4
click at [210, 283] on div "Kit 1 QLD/Signage/printers Description $0.00 $0.00" at bounding box center [396, 296] width 469 height 27
drag, startPoint x: 247, startPoint y: 275, endPoint x: 221, endPoint y: 275, distance: 26.0
click at [221, 296] on div "Description" at bounding box center [236, 300] width 34 height 9
paste div
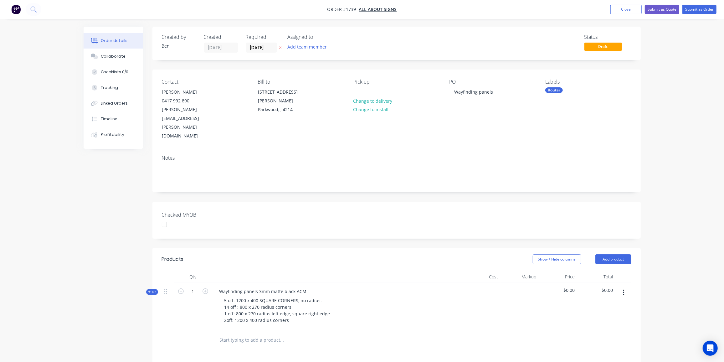
click at [151, 289] on span "Kit" at bounding box center [152, 291] width 8 height 5
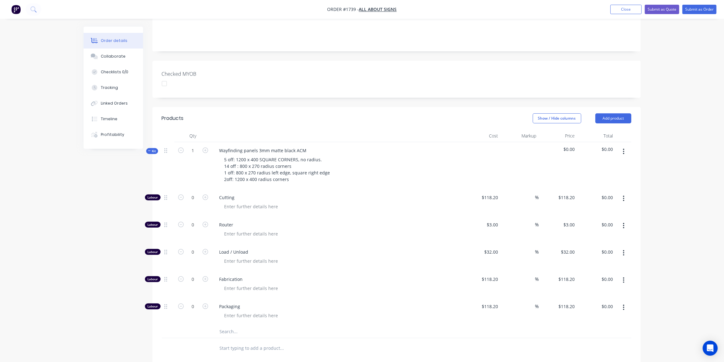
scroll to position [141, 0]
click at [191, 219] on input "0" at bounding box center [193, 223] width 16 height 9
type input "38"
type input "$114.00"
click at [194, 247] on input "0" at bounding box center [193, 251] width 16 height 9
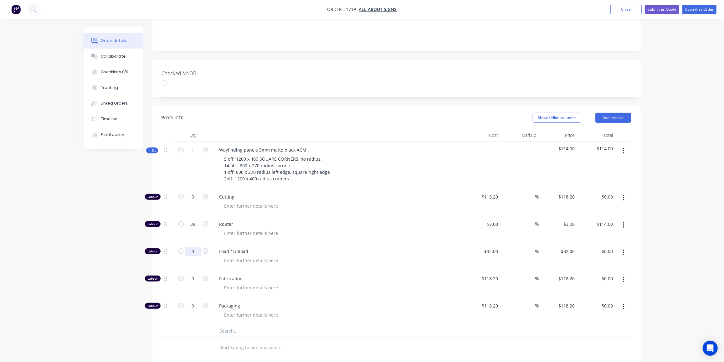
type input "3"
type input "$96.00"
click at [230, 324] on input "text" at bounding box center [281, 330] width 125 height 13
type input "A"
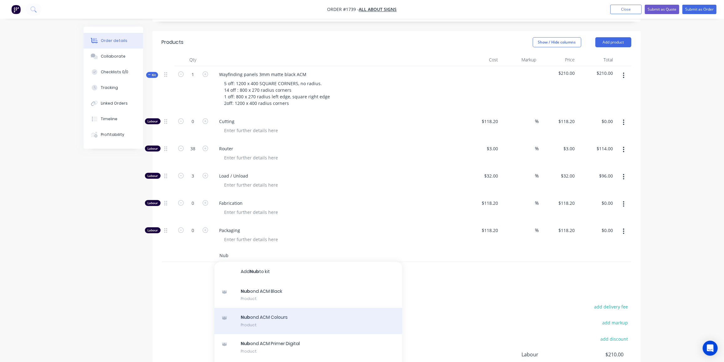
scroll to position [1, 0]
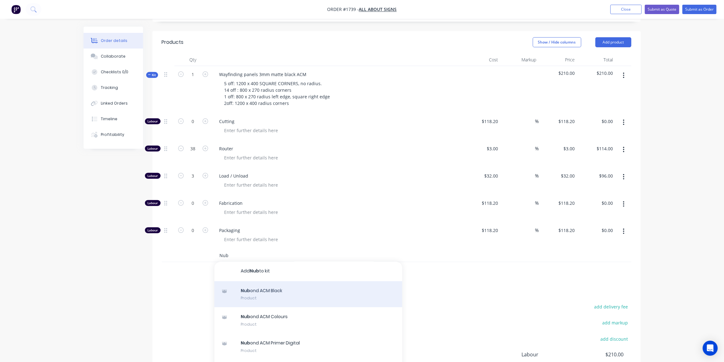
type input "Nub"
click at [292, 281] on div "Nub ond ACM Black Product" at bounding box center [308, 294] width 188 height 26
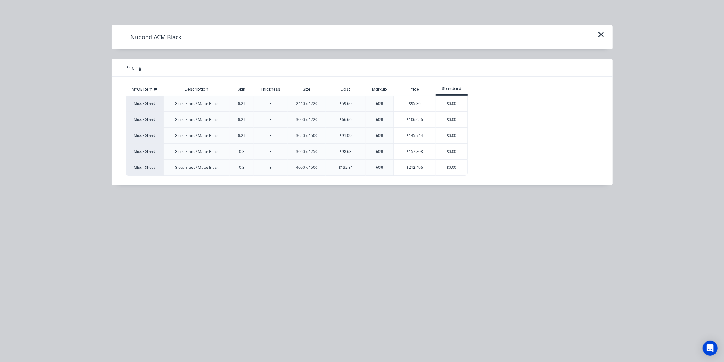
click at [415, 103] on div "$95.36" at bounding box center [415, 104] width 42 height 16
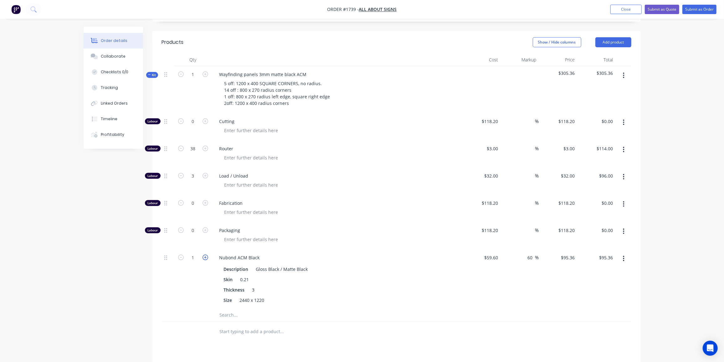
click at [206, 254] on icon "button" at bounding box center [205, 257] width 6 height 6
type input "2"
type input "$190.72"
click at [206, 254] on icon "button" at bounding box center [205, 257] width 6 height 6
type input "3"
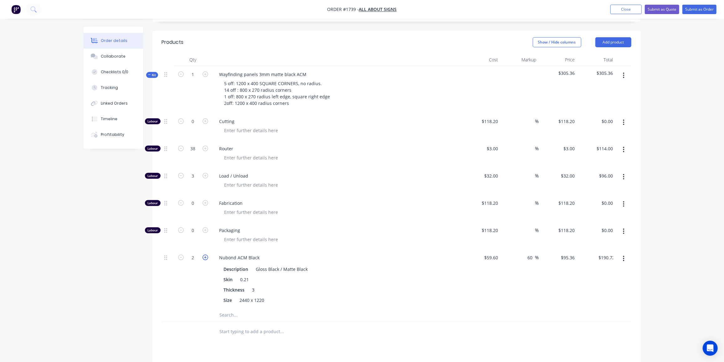
type input "$286.08"
click at [92, 260] on div "Created by [PERSON_NAME] Created [DATE] Required [DATE] Assigned to Add team me…" at bounding box center [362, 155] width 557 height 691
click at [152, 73] on span "Kit" at bounding box center [152, 75] width 8 height 5
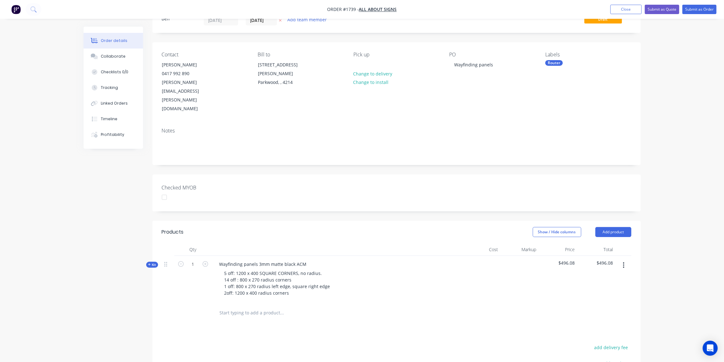
scroll to position [0, 0]
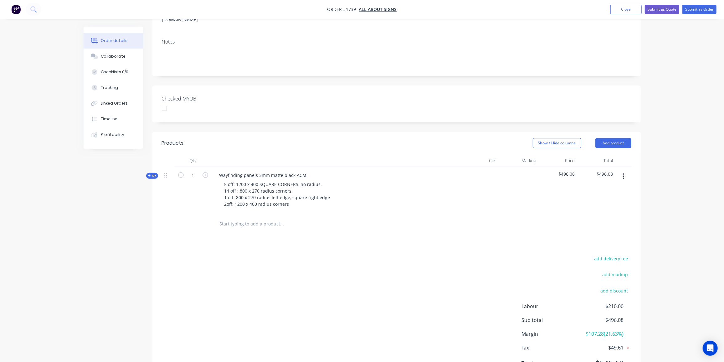
click at [359, 298] on div "add delivery fee add markup add discount Labour $210.00 Sub total $496.08 Margi…" at bounding box center [396, 314] width 469 height 121
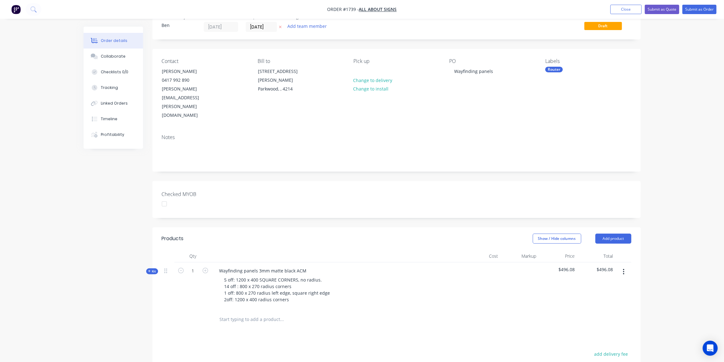
scroll to position [20, 0]
click at [670, 10] on button "Submit as Quote" at bounding box center [661, 9] width 34 height 9
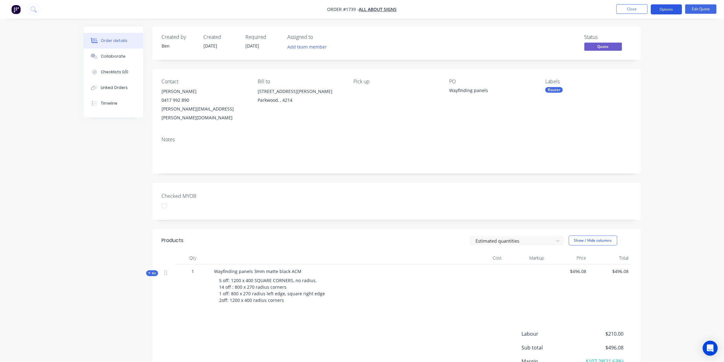
click at [665, 8] on button "Options" at bounding box center [665, 9] width 31 height 10
click at [636, 38] on div "Quote" at bounding box center [647, 37] width 58 height 9
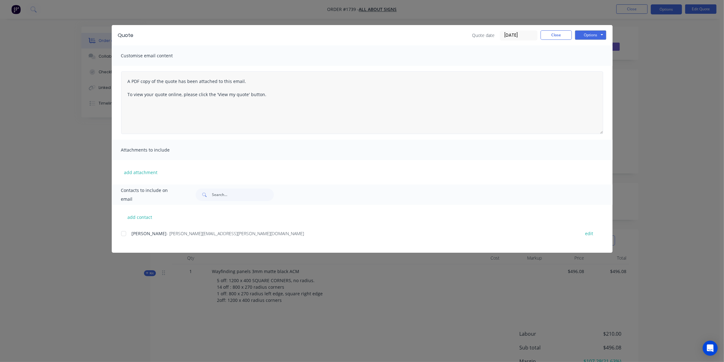
drag, startPoint x: 122, startPoint y: 234, endPoint x: 342, endPoint y: 122, distance: 246.6
click at [122, 234] on div at bounding box center [123, 233] width 13 height 13
click at [601, 35] on button "Options" at bounding box center [590, 34] width 31 height 9
click at [597, 48] on button "Preview" at bounding box center [595, 46] width 40 height 10
click at [590, 36] on button "Options" at bounding box center [590, 34] width 31 height 9
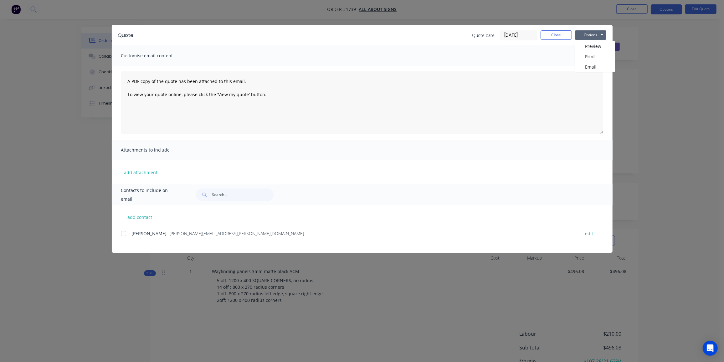
click at [125, 235] on div at bounding box center [123, 233] width 13 height 13
click at [589, 33] on button "Options" at bounding box center [590, 34] width 31 height 9
click at [592, 65] on button "Email" at bounding box center [595, 67] width 40 height 10
click at [557, 31] on button "Close" at bounding box center [555, 34] width 31 height 9
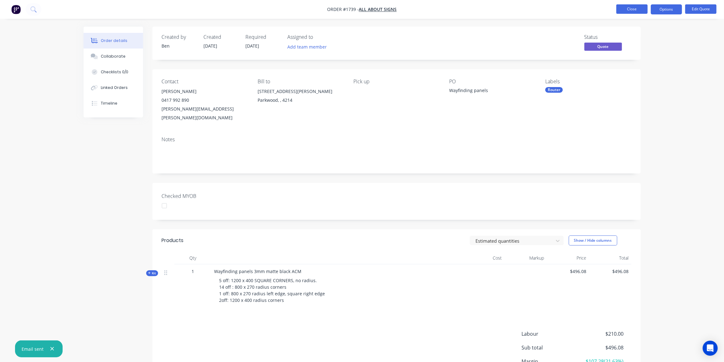
click at [637, 7] on button "Close" at bounding box center [631, 8] width 31 height 9
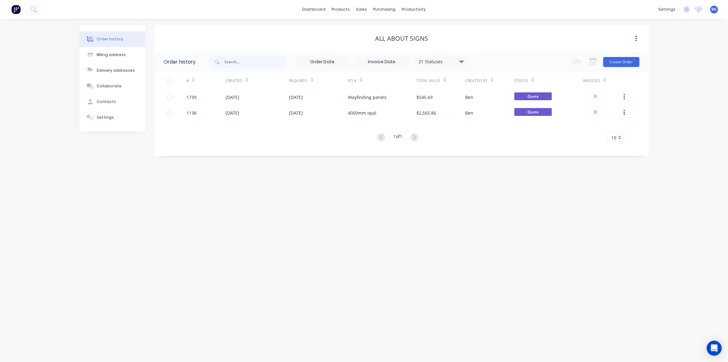
click at [268, 196] on div "Order history Billing address Delivery addresses Collaborate Contacts Settings …" at bounding box center [364, 190] width 728 height 343
click at [320, 235] on div "Order history Billing address Delivery addresses Collaborate Contacts Settings …" at bounding box center [364, 190] width 728 height 343
click at [417, 27] on div "Workflow" at bounding box center [424, 30] width 19 height 6
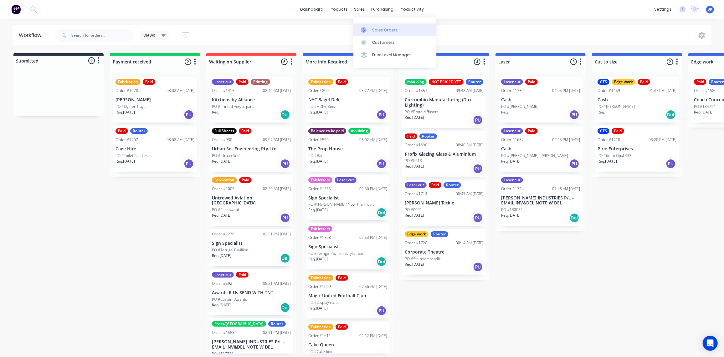
click at [369, 29] on div at bounding box center [365, 30] width 9 height 6
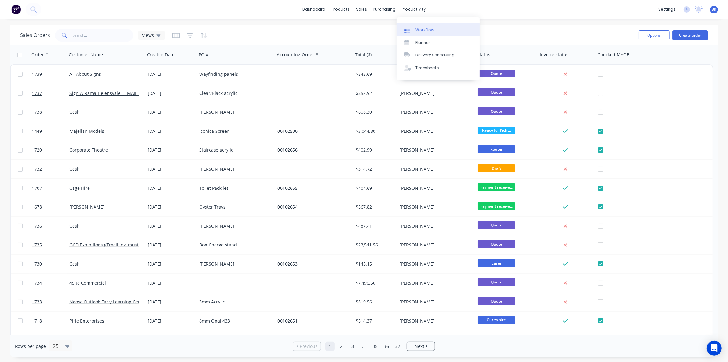
click at [413, 27] on link "Workflow" at bounding box center [438, 29] width 83 height 13
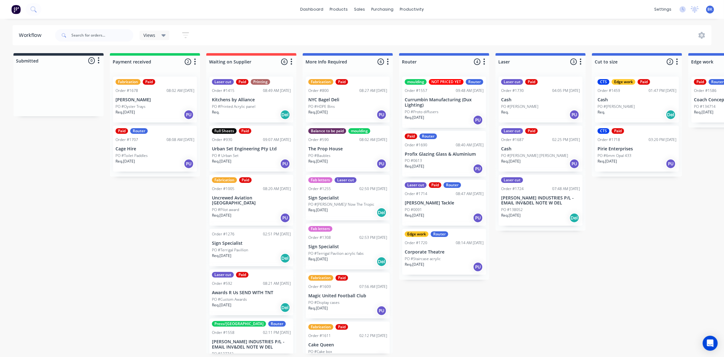
drag, startPoint x: 155, startPoint y: 235, endPoint x: 299, endPoint y: 202, distance: 147.3
click at [370, 30] on div "Sales Orders" at bounding box center [383, 30] width 26 height 6
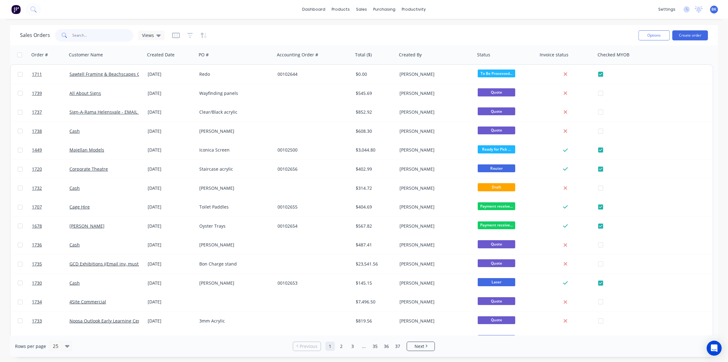
click at [103, 35] on input "text" at bounding box center [103, 35] width 61 height 13
type input "gcd"
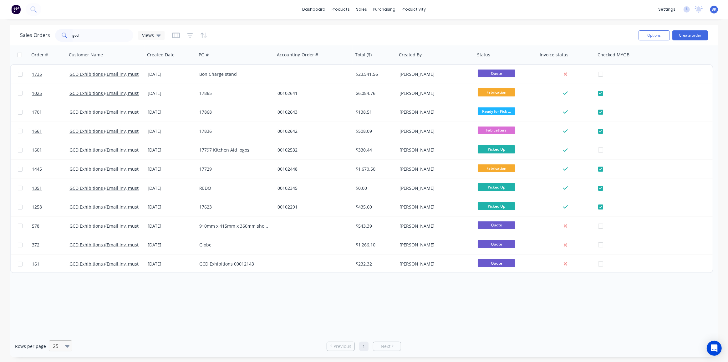
click at [65, 346] on icon at bounding box center [67, 345] width 4 height 7
click at [65, 320] on div "75" at bounding box center [59, 319] width 23 height 12
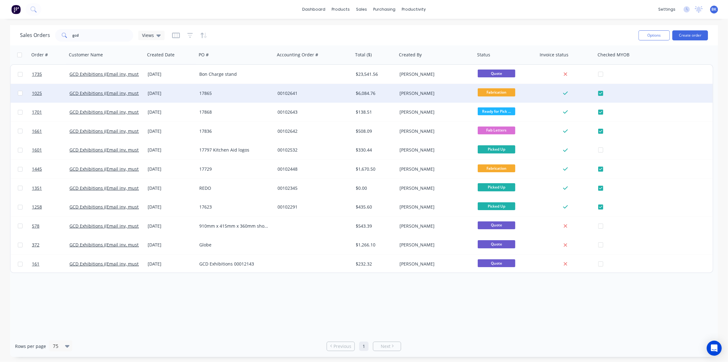
click at [223, 95] on div "17865" at bounding box center [233, 93] width 69 height 6
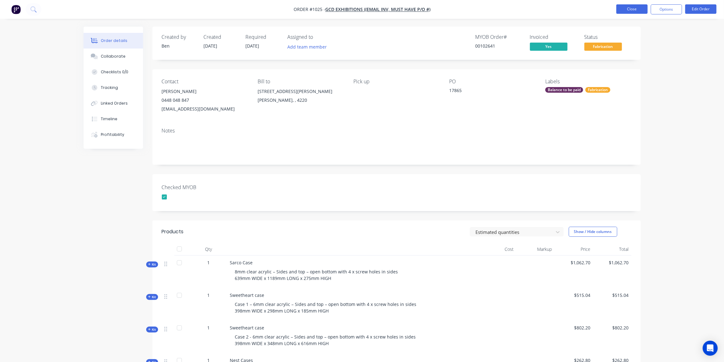
click at [630, 8] on button "Close" at bounding box center [631, 8] width 31 height 9
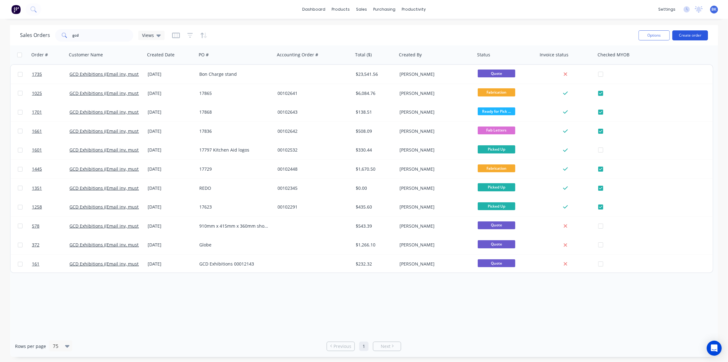
click at [690, 34] on button "Create order" at bounding box center [690, 35] width 36 height 10
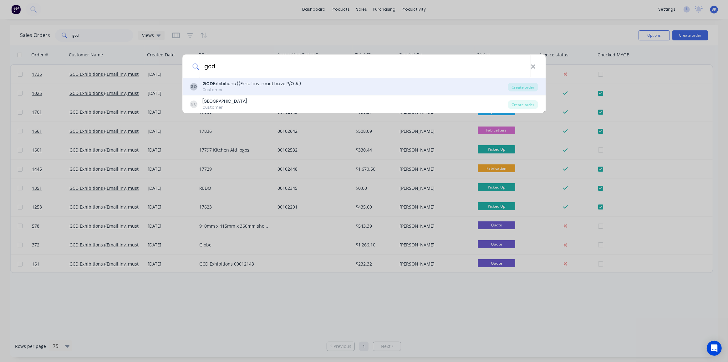
type input "gcd"
click at [249, 86] on div "GCD Exhibitions ((Email inv, must have P/O #)" at bounding box center [251, 83] width 99 height 7
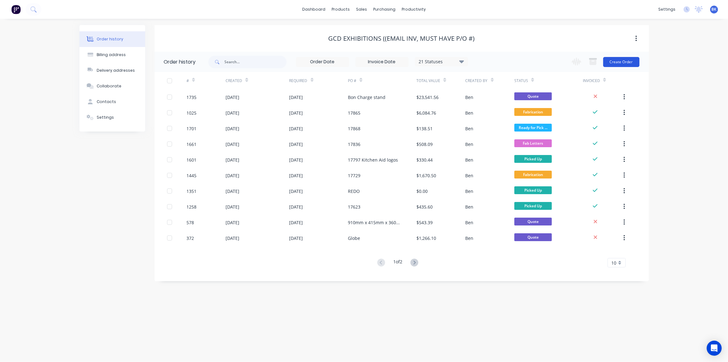
click at [625, 61] on button "Create Order" at bounding box center [621, 62] width 36 height 10
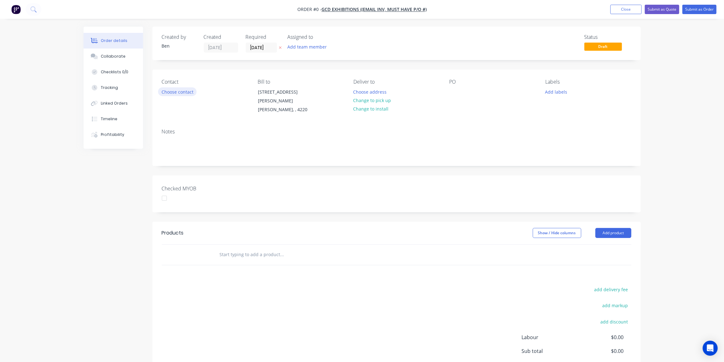
click at [178, 92] on button "Choose contact" at bounding box center [177, 91] width 38 height 8
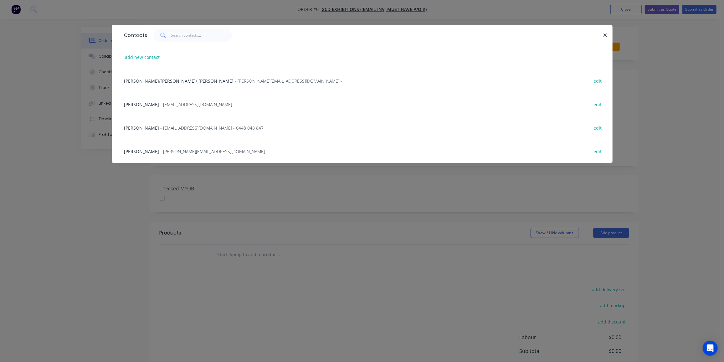
click at [170, 128] on span "- [EMAIL_ADDRESS][DOMAIN_NAME] - 0448 048 847" at bounding box center [211, 128] width 103 height 6
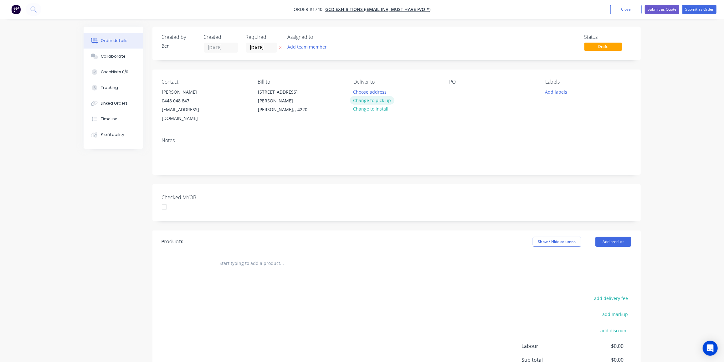
click at [374, 100] on button "Change to pick up" at bounding box center [372, 100] width 44 height 8
click at [454, 91] on div at bounding box center [454, 91] width 10 height 9
click at [560, 93] on button "Add labels" at bounding box center [556, 91] width 29 height 8
drag, startPoint x: 383, startPoint y: 313, endPoint x: 398, endPoint y: 253, distance: 61.5
click at [383, 313] on div "add delivery fee add markup add discount Labour $0.00 Sub total $0.00 Margin $0…" at bounding box center [396, 354] width 469 height 121
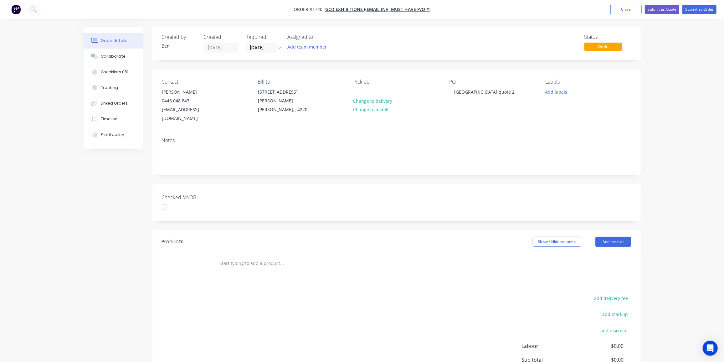
click at [246, 257] on input "text" at bounding box center [281, 263] width 125 height 13
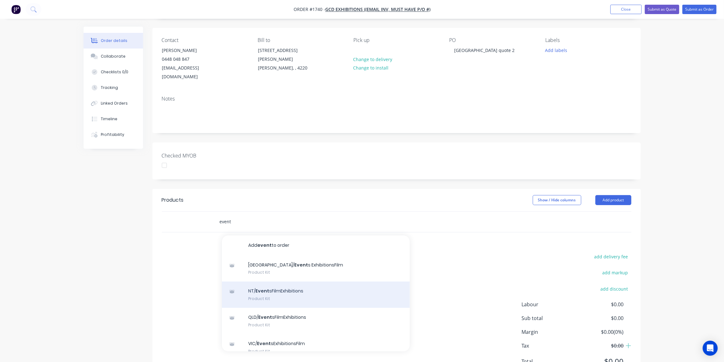
scroll to position [50, 0]
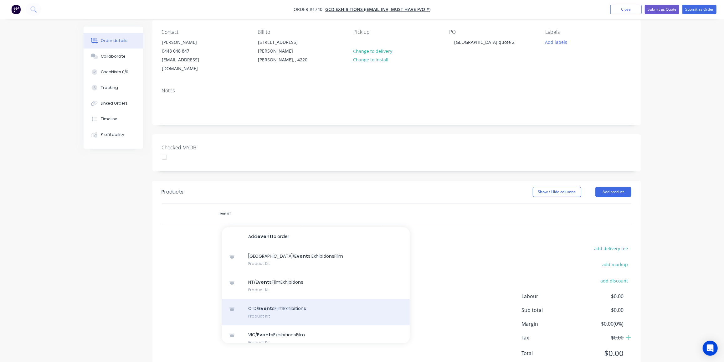
type input "event"
click at [331, 298] on div "QLD/ Event sFilmExhibitions Product Kit" at bounding box center [316, 311] width 188 height 26
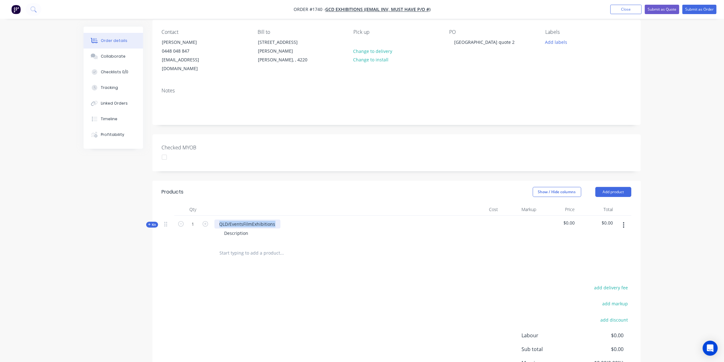
drag, startPoint x: 276, startPoint y: 213, endPoint x: 184, endPoint y: 215, distance: 92.6
click at [184, 216] on div "Kit 1 QLD/EventsFilmExhibitions Description $0.00 $0.00" at bounding box center [396, 229] width 469 height 27
paste div
click at [272, 219] on div "LORE AND LAW DISPLAY" at bounding box center [244, 223] width 60 height 9
click at [248, 228] on div "Description" at bounding box center [236, 232] width 34 height 9
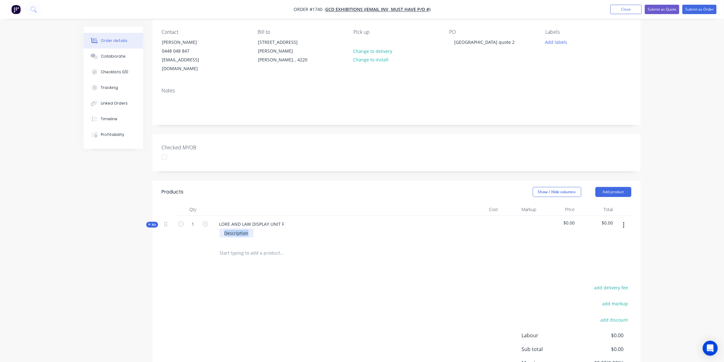
drag, startPoint x: 248, startPoint y: 223, endPoint x: 210, endPoint y: 224, distance: 38.5
click at [210, 224] on div "Kit 1 LORE AND LAW DISPLAY UNIT F Description $0.00 $0.00" at bounding box center [396, 229] width 469 height 27
click at [249, 228] on div "Description" at bounding box center [236, 232] width 34 height 9
drag, startPoint x: 248, startPoint y: 224, endPoint x: 205, endPoint y: 224, distance: 43.8
click at [205, 224] on div "Kit 1 LORE AND LAW DISPLAY UNIT F Description $0.00 $0.00" at bounding box center [396, 229] width 469 height 27
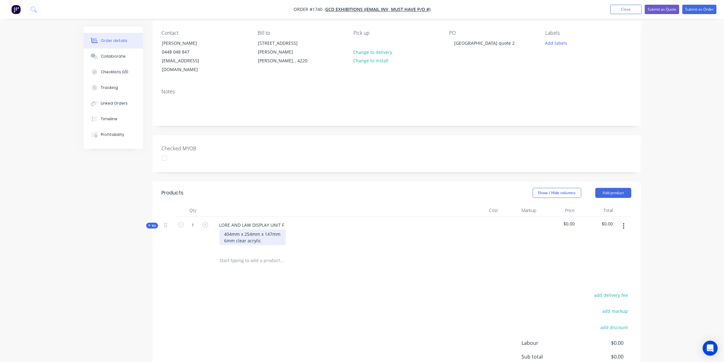
scroll to position [49, 0]
click at [151, 223] on span "Kit" at bounding box center [152, 225] width 8 height 5
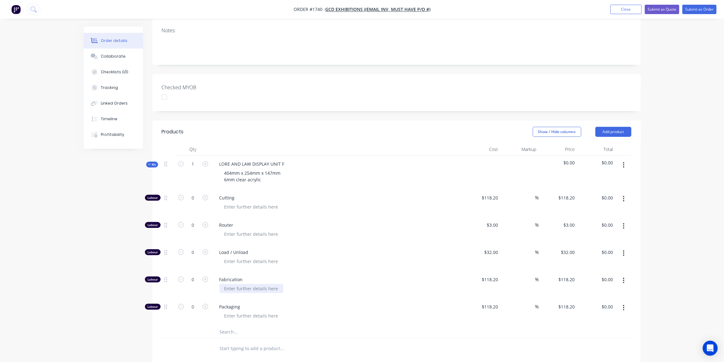
scroll to position [110, 0]
click at [197, 274] on input "0" at bounding box center [193, 278] width 16 height 9
type input "2"
type input "3"
type input "$354.60"
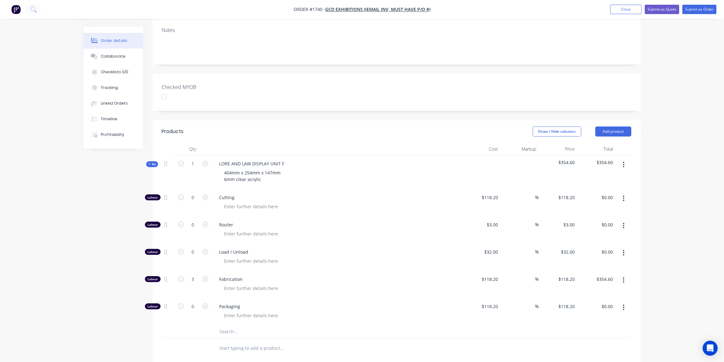
click at [251, 325] on input "text" at bounding box center [281, 331] width 125 height 13
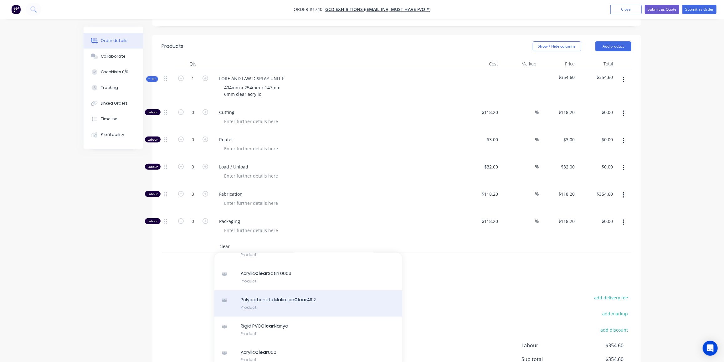
scroll to position [61, 0]
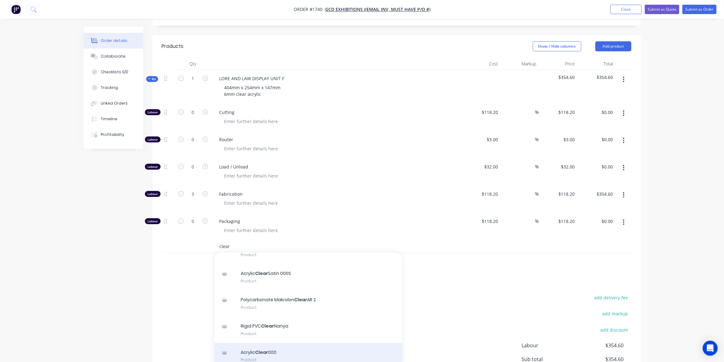
type input "clear"
click at [280, 343] on div "Acrylic Clear 000 Product" at bounding box center [308, 356] width 188 height 26
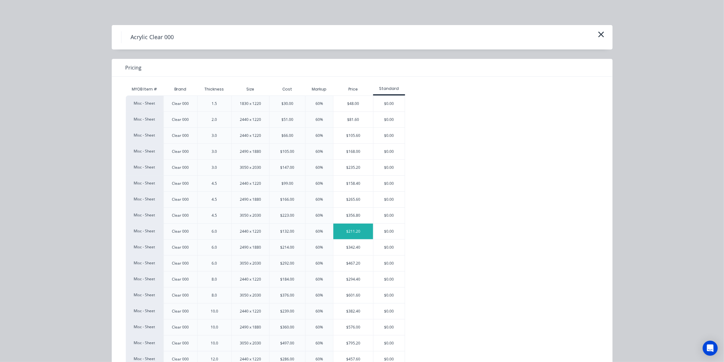
click at [342, 231] on div "$211.20" at bounding box center [353, 231] width 40 height 16
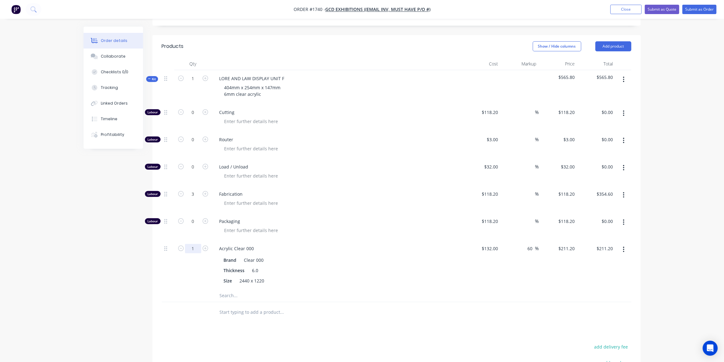
click at [192, 244] on input "1" at bounding box center [193, 248] width 16 height 9
type input "0.2"
type input "$42.24"
click at [153, 77] on span "Kit" at bounding box center [152, 79] width 8 height 5
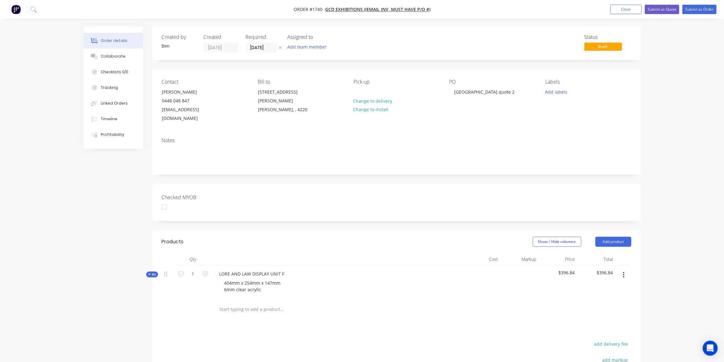
scroll to position [108, 0]
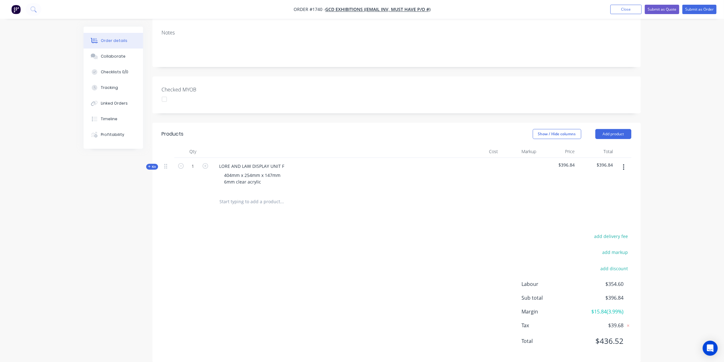
click at [622, 161] on button "button" at bounding box center [623, 166] width 15 height 11
click at [600, 204] on div "Duplicate" at bounding box center [601, 208] width 48 height 9
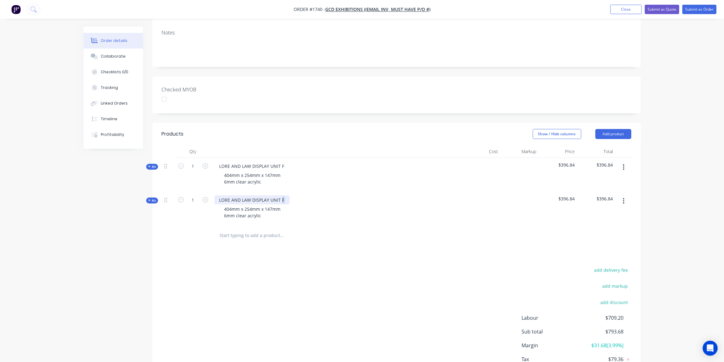
click at [281, 195] on div "LORE AND LAW DISPLAY UNIT F" at bounding box center [251, 199] width 75 height 9
drag, startPoint x: 232, startPoint y: 199, endPoint x: 214, endPoint y: 201, distance: 18.5
click at [214, 205] on div "404mm x 254mm x 147mm 6mm clear acrylic" at bounding box center [336, 213] width 245 height 16
drag, startPoint x: 255, startPoint y: 199, endPoint x: 247, endPoint y: 201, distance: 7.8
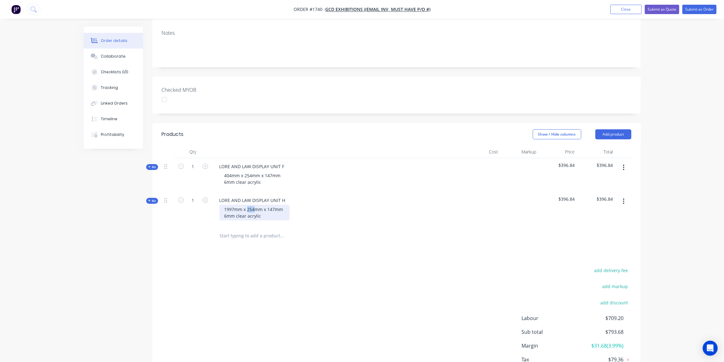
click at [247, 205] on div "1997mm x 254mm x 147mm 6mm clear acrylic" at bounding box center [254, 213] width 70 height 16
click at [268, 205] on div "1997mm x 498mm x 147mm 6mm clear acrylic" at bounding box center [254, 213] width 70 height 16
drag, startPoint x: 226, startPoint y: 207, endPoint x: 216, endPoint y: 207, distance: 10.0
click at [216, 207] on div "1997mm x 498mm x 347mm 6mm clear acrylic" at bounding box center [336, 213] width 245 height 16
click at [338, 292] on div "add delivery fee add markup add discount Labour $709.20 Sub total $793.68 Margi…" at bounding box center [396, 326] width 469 height 121
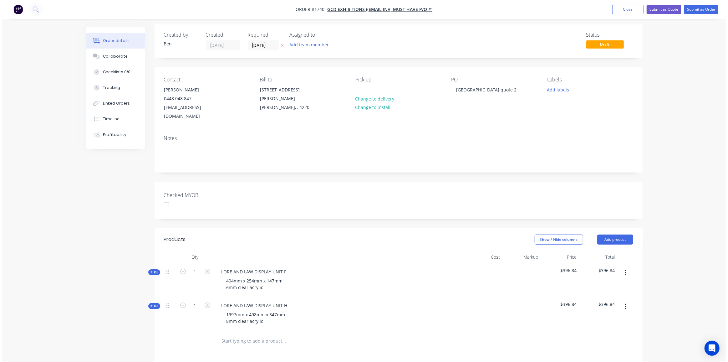
scroll to position [0, 0]
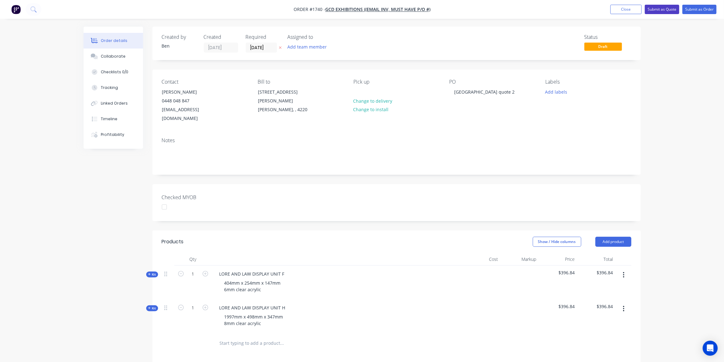
click at [659, 10] on button "Submit as Quote" at bounding box center [661, 9] width 34 height 9
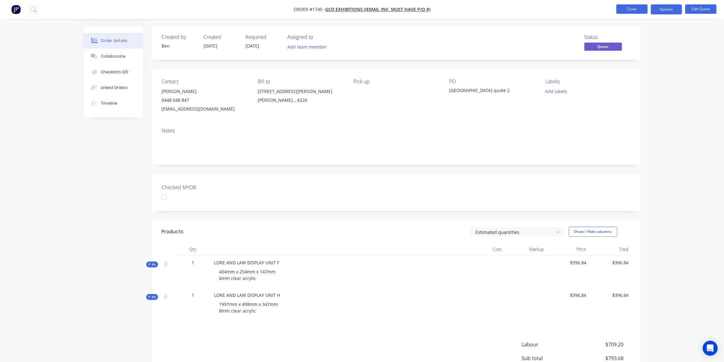
click at [633, 11] on button "Close" at bounding box center [631, 8] width 31 height 9
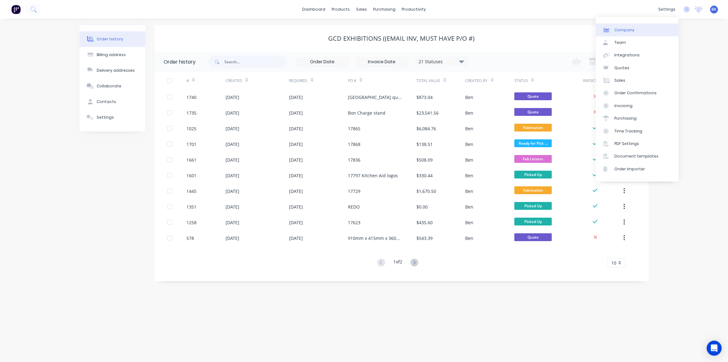
click at [633, 27] on link "Company" at bounding box center [637, 29] width 83 height 13
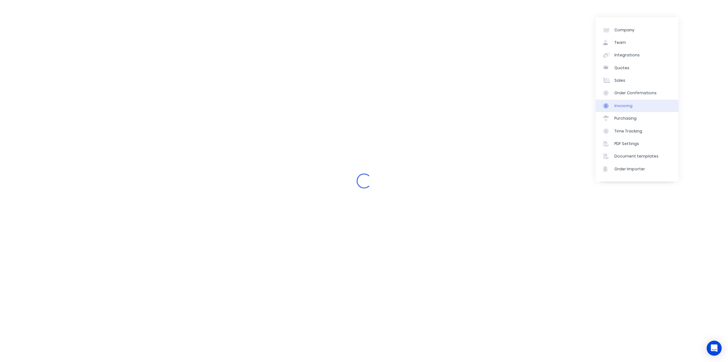
select select "AU"
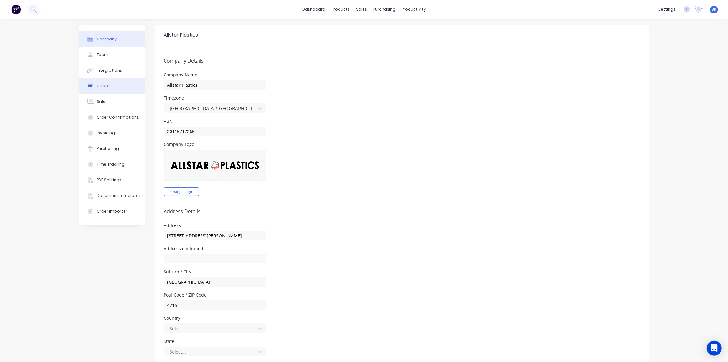
click at [103, 87] on div "Quotes" at bounding box center [104, 86] width 15 height 6
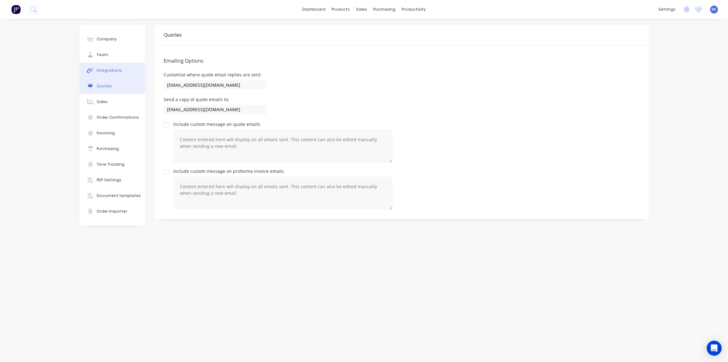
click at [103, 71] on div "Integrations" at bounding box center [109, 71] width 25 height 6
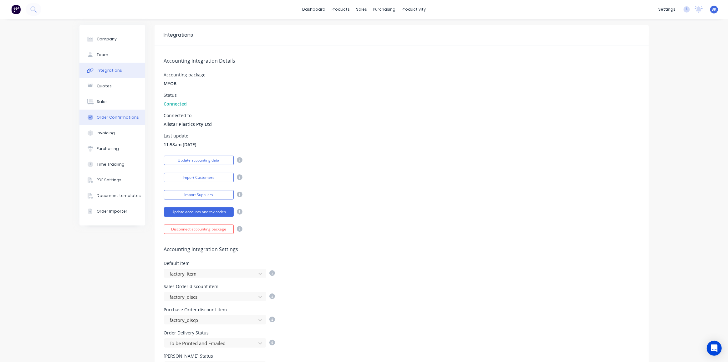
click at [108, 120] on div "Order Confirmations" at bounding box center [118, 117] width 42 height 6
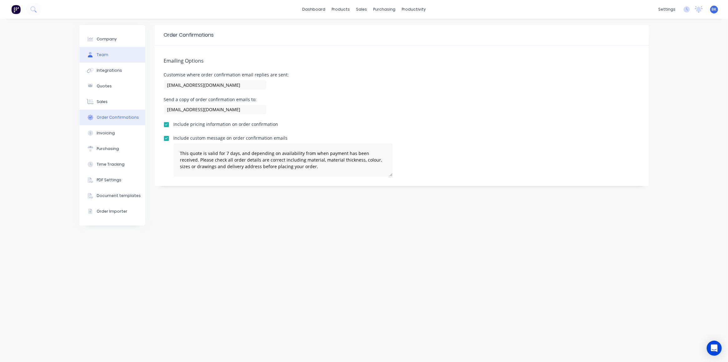
click at [109, 55] on button "Team" at bounding box center [112, 55] width 66 height 16
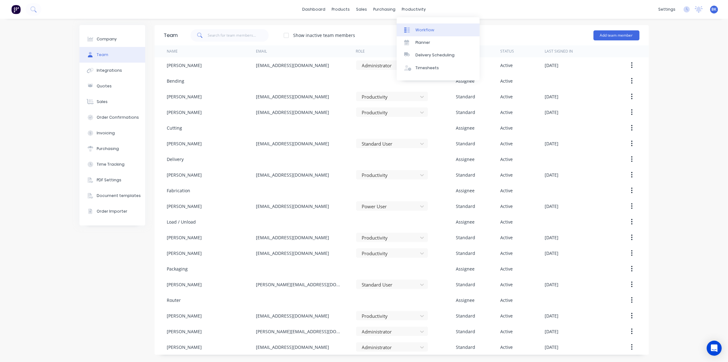
click at [420, 30] on div "Workflow" at bounding box center [424, 30] width 19 height 6
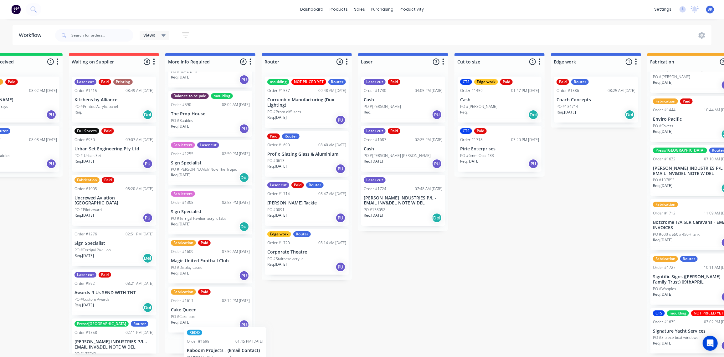
scroll to position [65, 0]
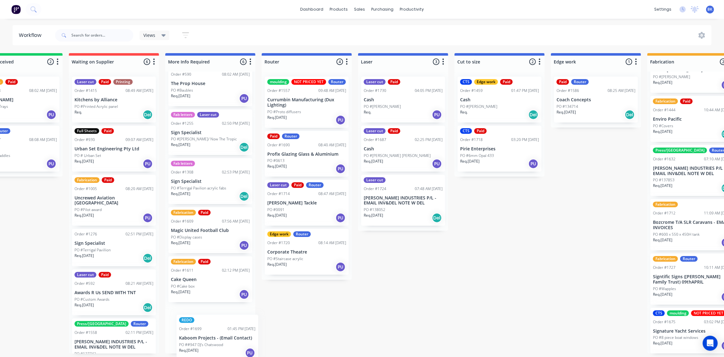
drag, startPoint x: 681, startPoint y: 220, endPoint x: 200, endPoint y: 334, distance: 494.5
click at [205, 340] on div "Submitted 0 Status colour #273444 hex #273444 Save Cancel Summaries Total order…" at bounding box center [606, 203] width 1497 height 301
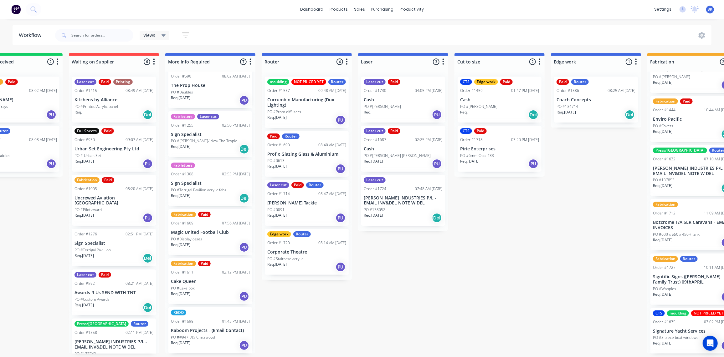
click at [222, 324] on div "REDO Order #1699 01:45 PM 26/09/25 Kaboom Projects - (Email Contact) PO ##947 D…" at bounding box center [210, 331] width 84 height 46
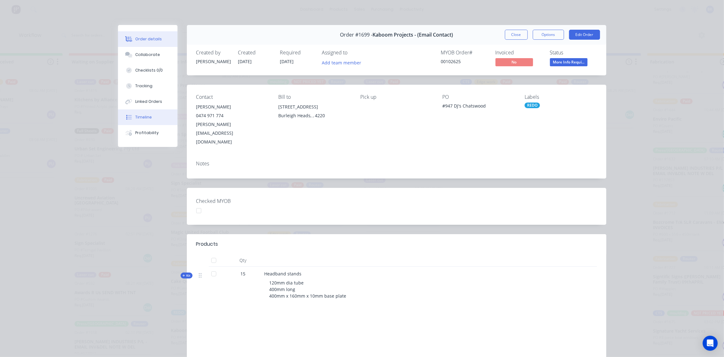
click at [136, 112] on button "Timeline" at bounding box center [147, 117] width 59 height 16
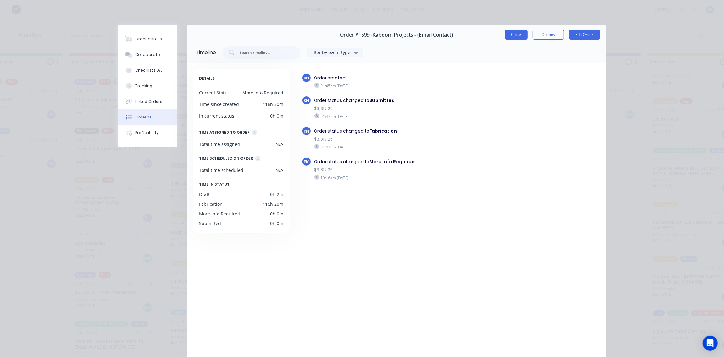
drag, startPoint x: 513, startPoint y: 32, endPoint x: 512, endPoint y: 36, distance: 3.6
click at [512, 36] on button "Close" at bounding box center [516, 35] width 23 height 10
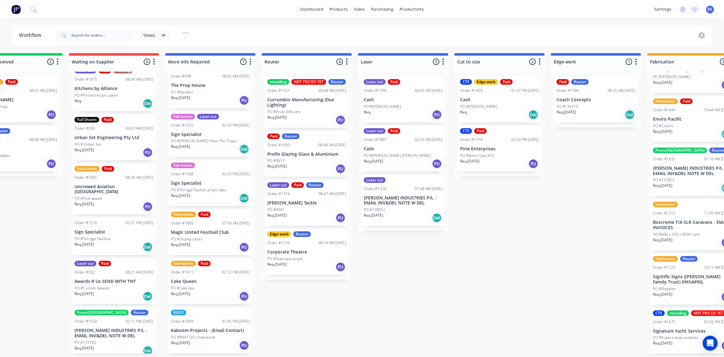
click at [193, 323] on div "Order #1699 01:45 PM 26/09/25" at bounding box center [210, 322] width 79 height 6
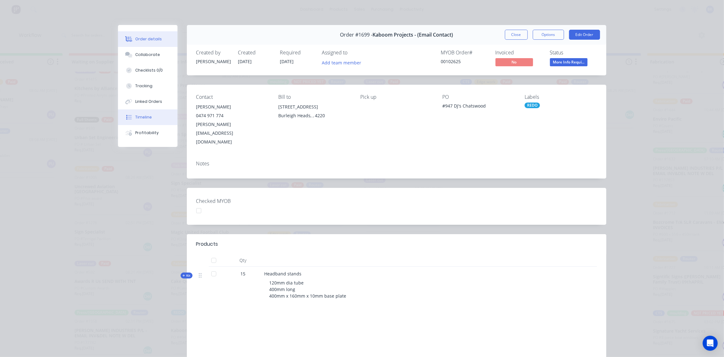
click at [143, 118] on div "Timeline" at bounding box center [143, 117] width 17 height 6
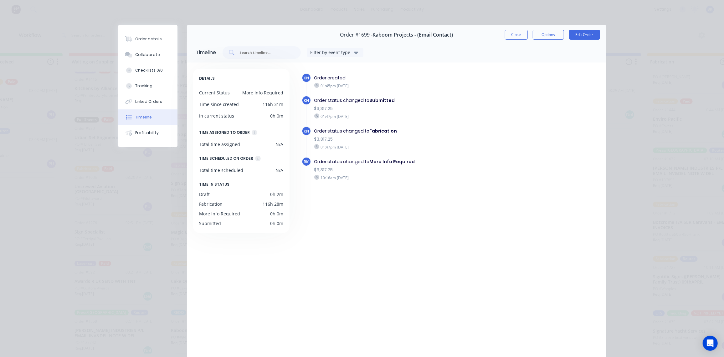
click at [440, 227] on div "KN Order created 01:45pm Friday 26/09/25 KN Order status changed to Submitted $…" at bounding box center [447, 215] width 305 height 293
click at [519, 34] on button "Close" at bounding box center [516, 35] width 23 height 10
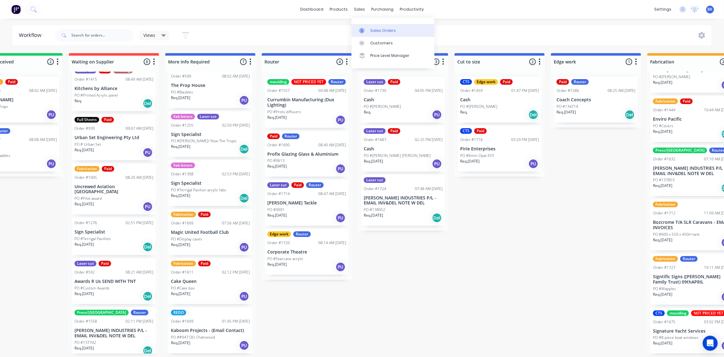
click at [371, 28] on div "Sales Orders" at bounding box center [383, 31] width 26 height 6
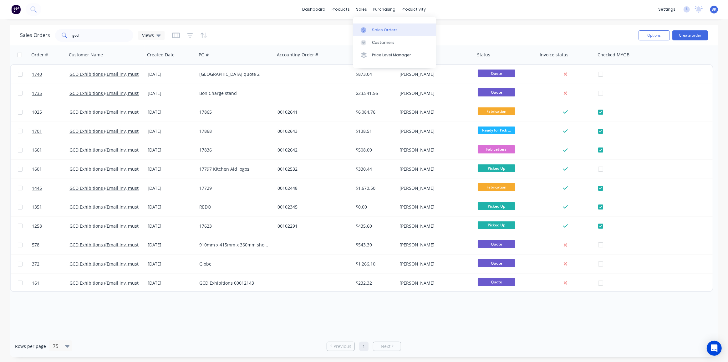
click at [375, 27] on link "Sales Orders" at bounding box center [394, 29] width 83 height 13
click at [690, 35] on button "Create order" at bounding box center [690, 35] width 36 height 10
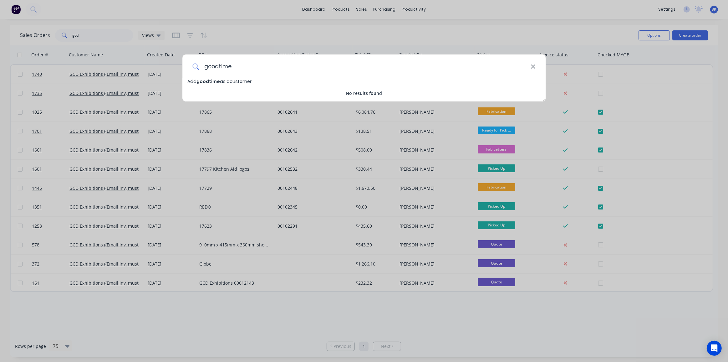
click at [218, 65] on input "goodtime" at bounding box center [365, 65] width 332 height 23
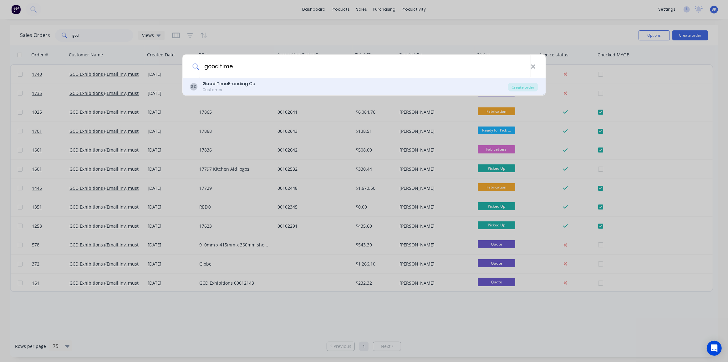
type input "good time"
click at [238, 83] on div "Good Time Branding Co" at bounding box center [228, 83] width 53 height 7
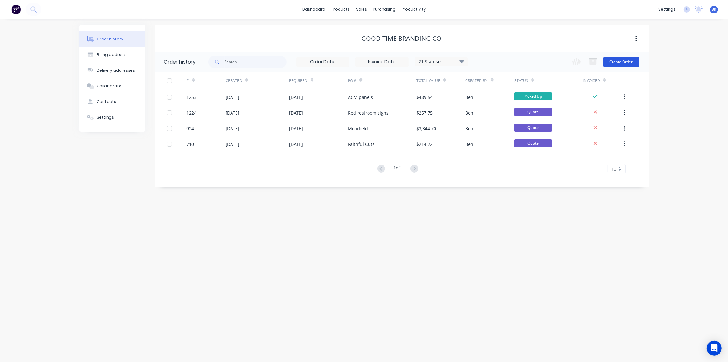
click at [612, 60] on button "Create Order" at bounding box center [621, 62] width 36 height 10
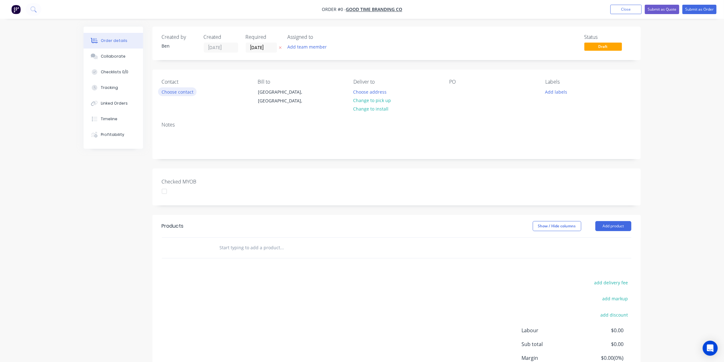
click at [171, 94] on button "Choose contact" at bounding box center [177, 91] width 38 height 8
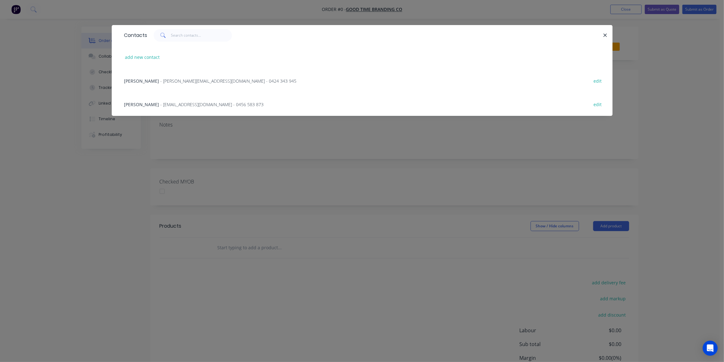
click at [170, 81] on span "- dean@gtbco.com.au - 0424 343 945" at bounding box center [228, 81] width 136 height 6
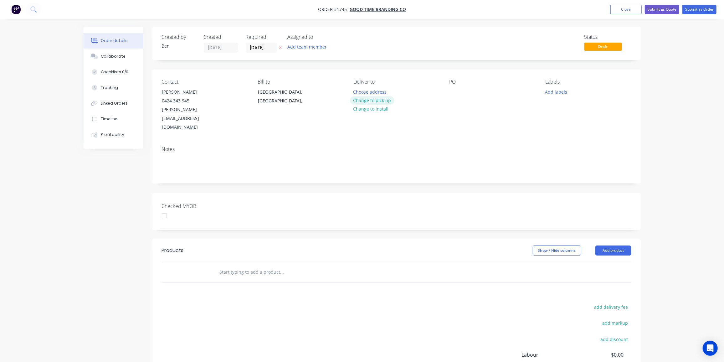
click at [364, 98] on button "Change to pick up" at bounding box center [372, 100] width 44 height 8
click at [455, 88] on div at bounding box center [454, 91] width 10 height 9
click at [553, 92] on button "Add labels" at bounding box center [556, 91] width 29 height 8
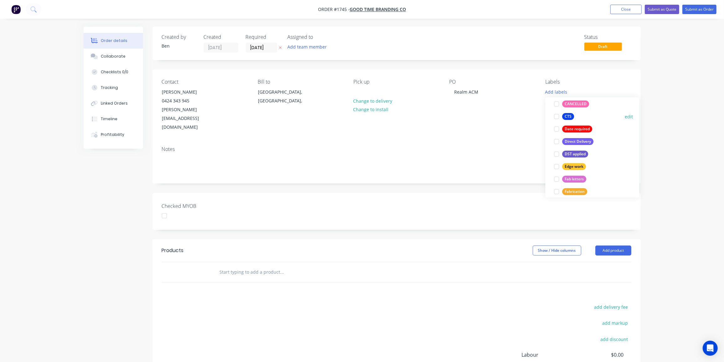
click at [568, 114] on div "CTS" at bounding box center [568, 116] width 12 height 7
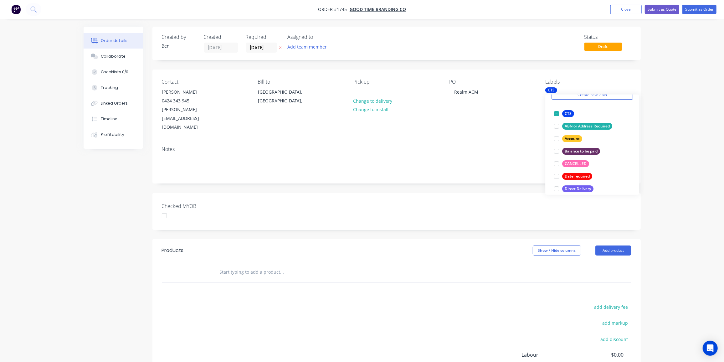
click at [244, 266] on input "text" at bounding box center [281, 272] width 125 height 13
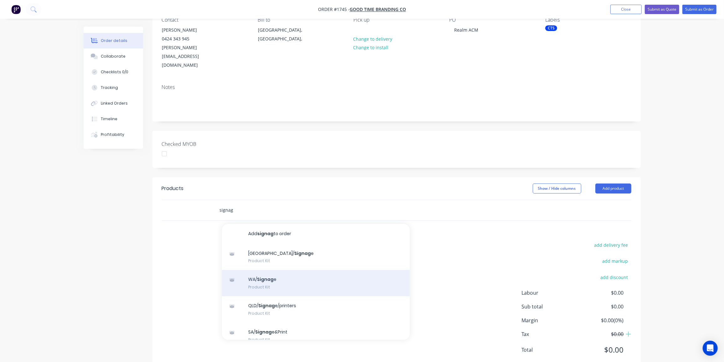
scroll to position [0, 0]
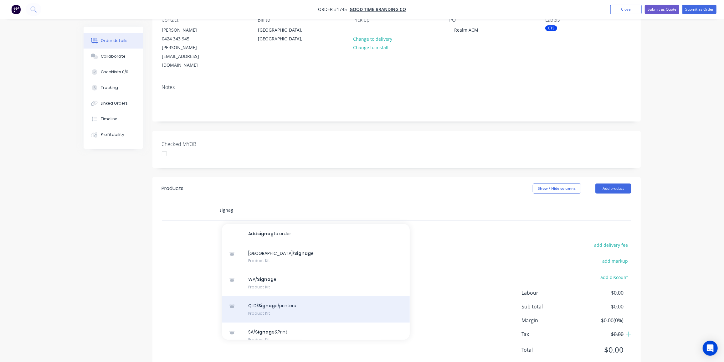
type input "signag"
click at [290, 296] on div "QLD/ Signag e/printers Product Kit" at bounding box center [316, 309] width 188 height 26
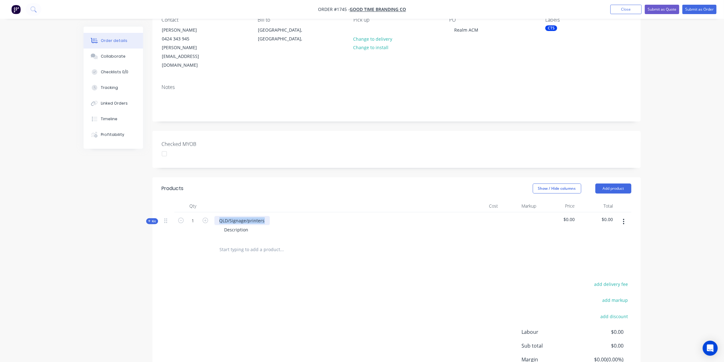
drag, startPoint x: 264, startPoint y: 200, endPoint x: 219, endPoint y: 201, distance: 44.4
click at [219, 216] on div "QLD/Signage/printers" at bounding box center [241, 220] width 55 height 9
drag, startPoint x: 251, startPoint y: 211, endPoint x: 214, endPoint y: 212, distance: 36.6
click at [214, 225] on div "Description" at bounding box center [336, 229] width 245 height 9
click at [246, 225] on div "2 off - 3000 x 460mm" at bounding box center [246, 229] width 54 height 9
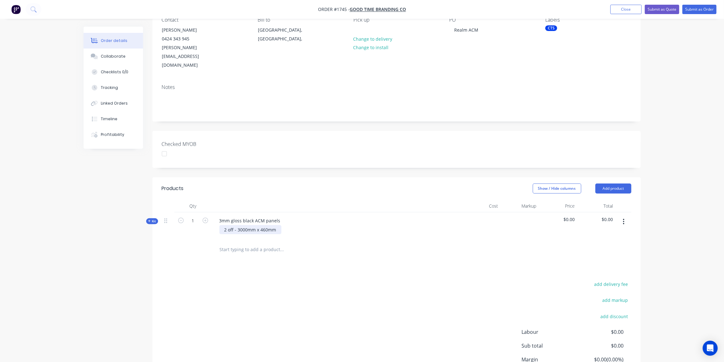
click at [277, 225] on div "2 off - 3000mm x 460mm" at bounding box center [250, 229] width 62 height 9
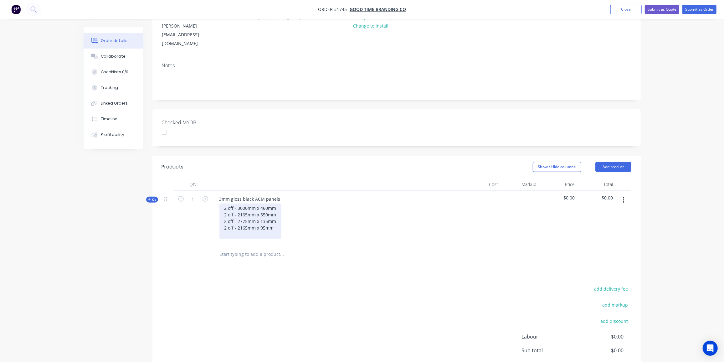
scroll to position [84, 0]
click at [149, 198] on icon "button" at bounding box center [149, 199] width 3 height 3
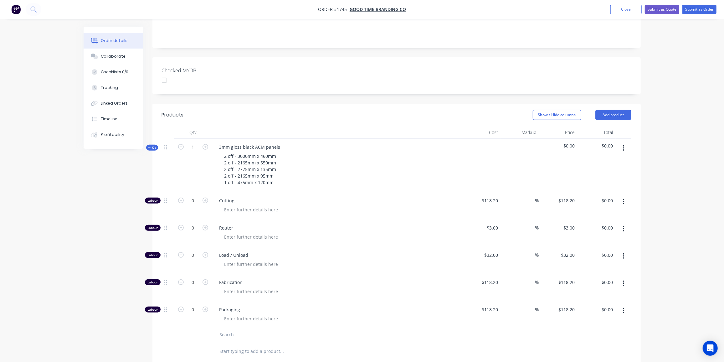
scroll to position [146, 0]
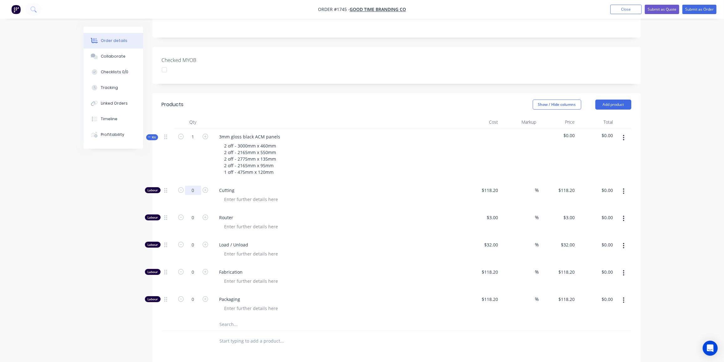
click at [191, 186] on input "0" at bounding box center [193, 190] width 16 height 9
type input "1"
type input "$118.20"
click at [490, 186] on input "118.2" at bounding box center [490, 190] width 19 height 9
type input "$30.00"
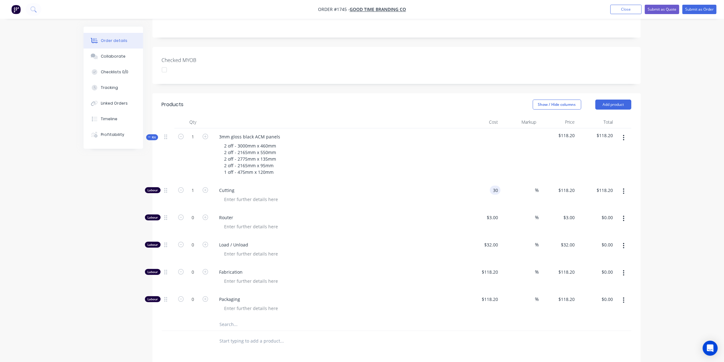
type input "$30.00"
click at [264, 318] on input "text" at bounding box center [281, 324] width 125 height 13
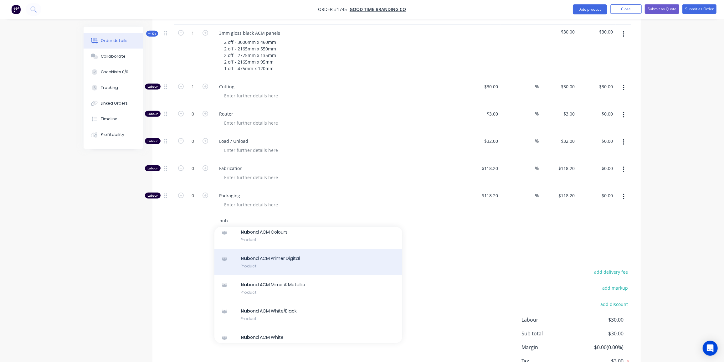
scroll to position [68, 0]
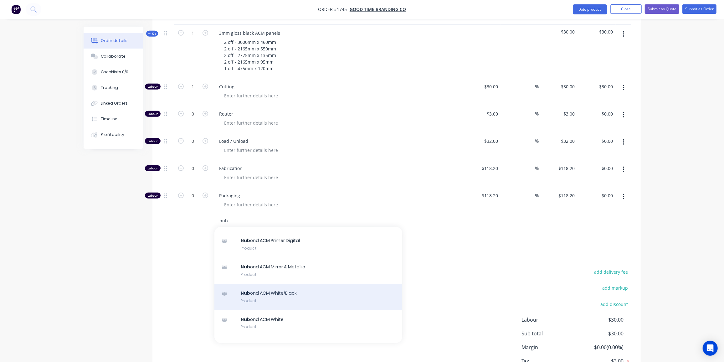
type input "nub"
click at [302, 283] on div "Nub ond ACM White/Black Product" at bounding box center [308, 296] width 188 height 26
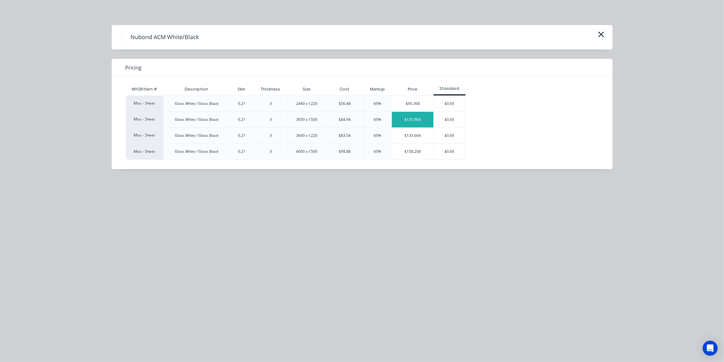
click at [409, 119] on div "$135.904" at bounding box center [413, 120] width 42 height 16
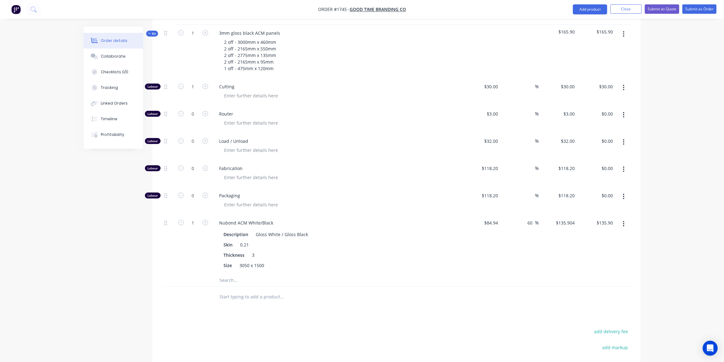
click at [232, 274] on input "text" at bounding box center [281, 280] width 125 height 13
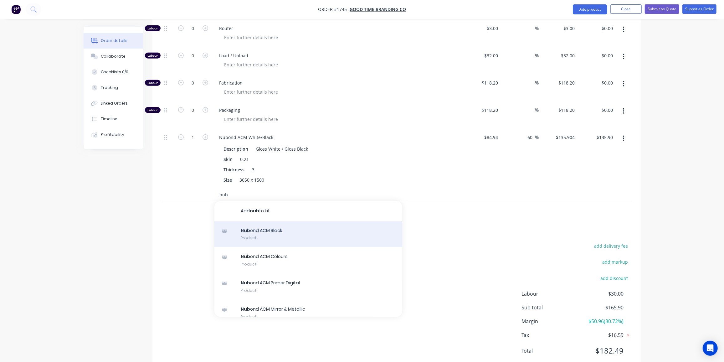
type input "nub"
click at [280, 221] on div "Nub ond ACM Black Product" at bounding box center [308, 234] width 188 height 26
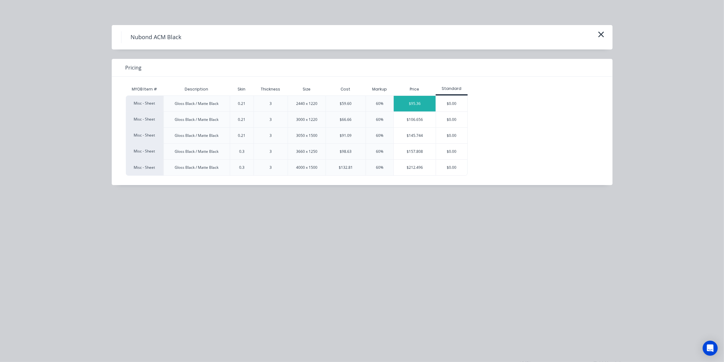
scroll to position [334, 0]
click at [403, 100] on div "$95.36" at bounding box center [415, 104] width 42 height 16
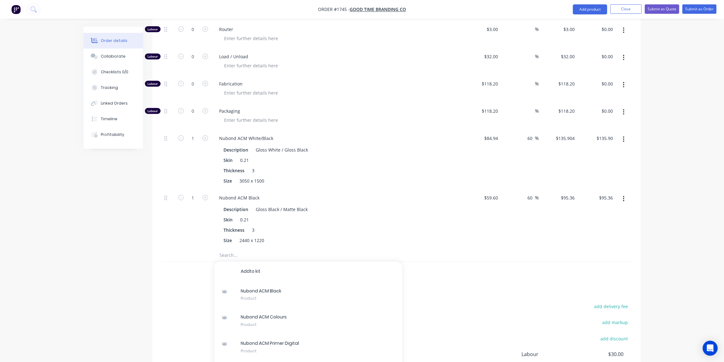
click at [156, 204] on div "Qty Cost Markup Price Total Kit 1 3mm gloss black ACM panels 2 off - 3000mm x 4…" at bounding box center [396, 105] width 488 height 354
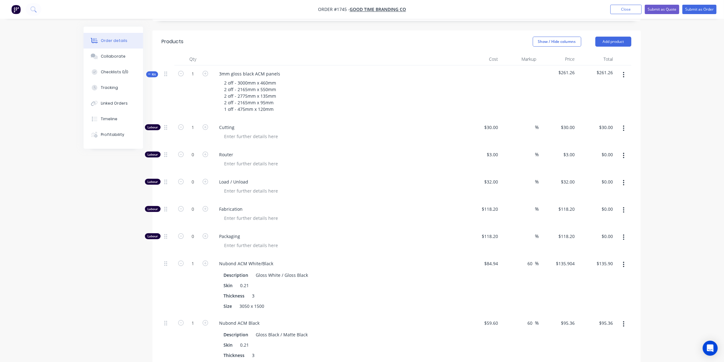
scroll to position [209, 0]
click at [151, 72] on span "Kit" at bounding box center [152, 74] width 8 height 5
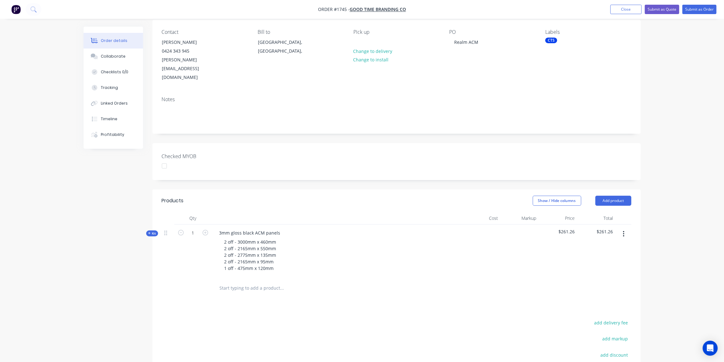
scroll to position [50, 0]
click at [664, 11] on button "Submit as Quote" at bounding box center [661, 9] width 34 height 9
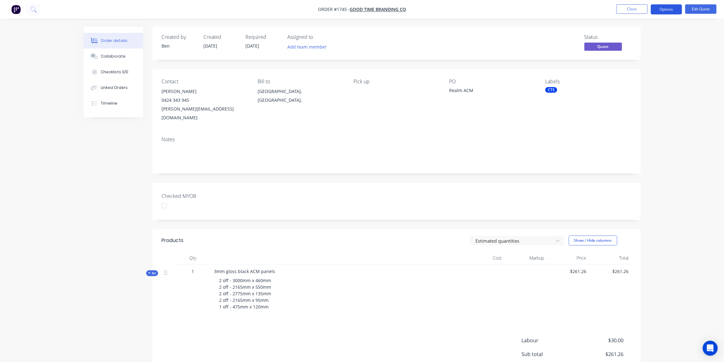
click at [669, 8] on button "Options" at bounding box center [665, 9] width 31 height 10
click at [653, 52] on div "Proforma Invoice" at bounding box center [647, 50] width 58 height 9
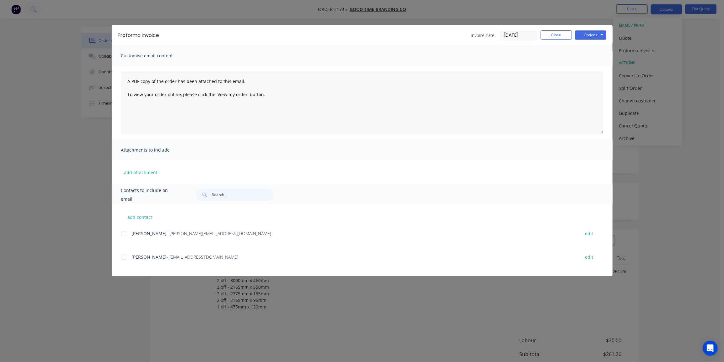
click at [125, 233] on div at bounding box center [123, 233] width 13 height 13
click at [592, 36] on button "Options" at bounding box center [590, 34] width 31 height 9
click at [593, 65] on button "Email" at bounding box center [595, 67] width 40 height 10
click at [549, 38] on button "Close" at bounding box center [555, 34] width 31 height 9
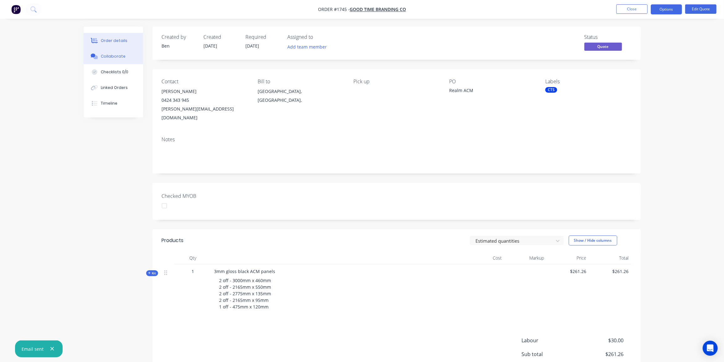
click at [127, 61] on button "Collaborate" at bounding box center [113, 56] width 59 height 16
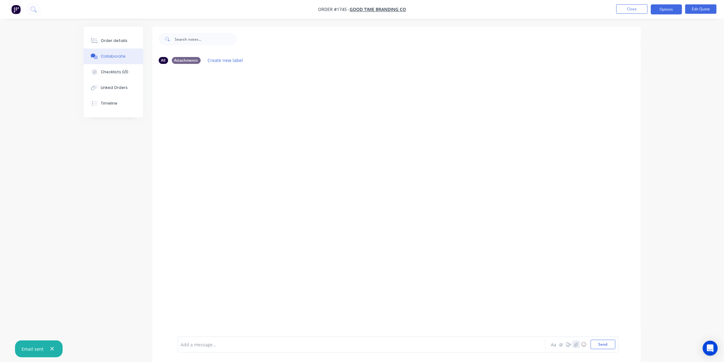
click at [578, 345] on button "button" at bounding box center [576, 344] width 8 height 8
click at [600, 344] on button "Send" at bounding box center [602, 343] width 25 height 9
click at [630, 8] on button "Close" at bounding box center [631, 8] width 31 height 9
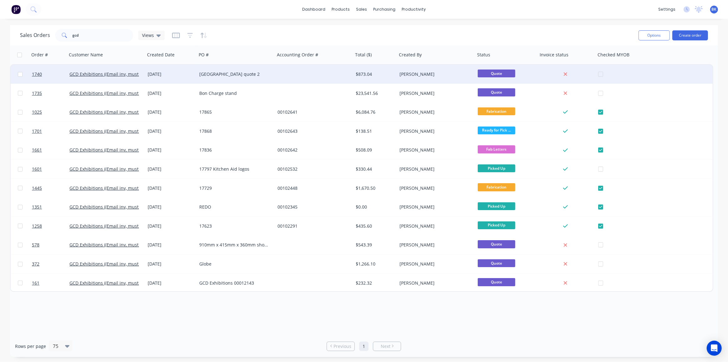
click at [296, 69] on div at bounding box center [314, 74] width 78 height 19
